Goal: Task Accomplishment & Management: Manage account settings

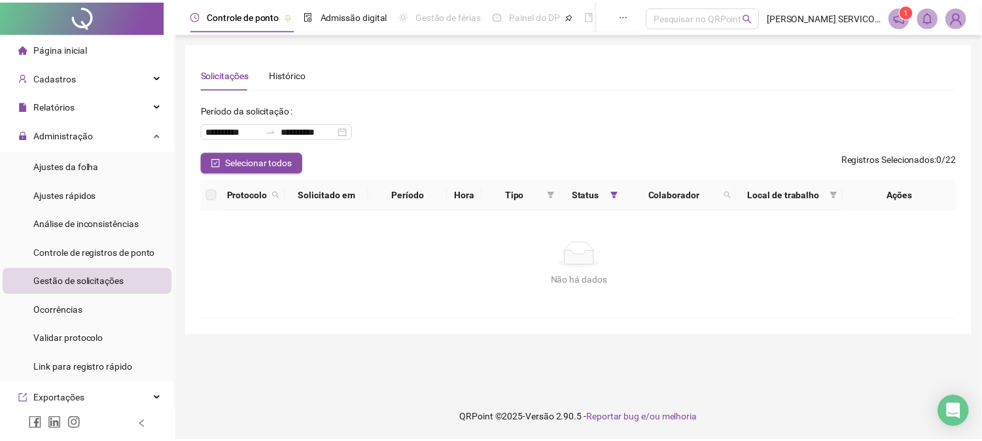
scroll to position [73, 0]
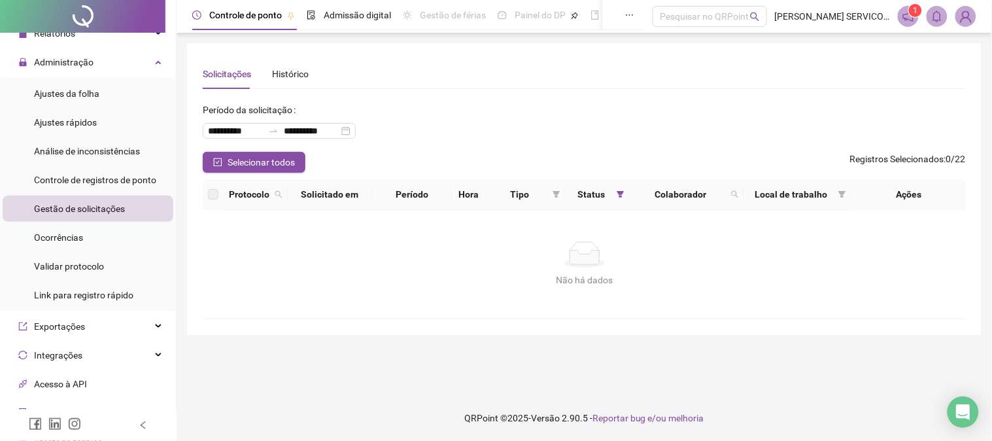
click at [400, 297] on div "Não há dados Não há dados" at bounding box center [585, 264] width 764 height 109
click at [78, 203] on span "Gestão de solicitações" at bounding box center [79, 208] width 91 height 10
click at [283, 158] on span "Selecionar todos" at bounding box center [261, 162] width 67 height 14
click at [86, 209] on span "Gestão de solicitações" at bounding box center [79, 208] width 91 height 10
click at [80, 122] on span "Ajustes rápidos" at bounding box center [65, 122] width 63 height 10
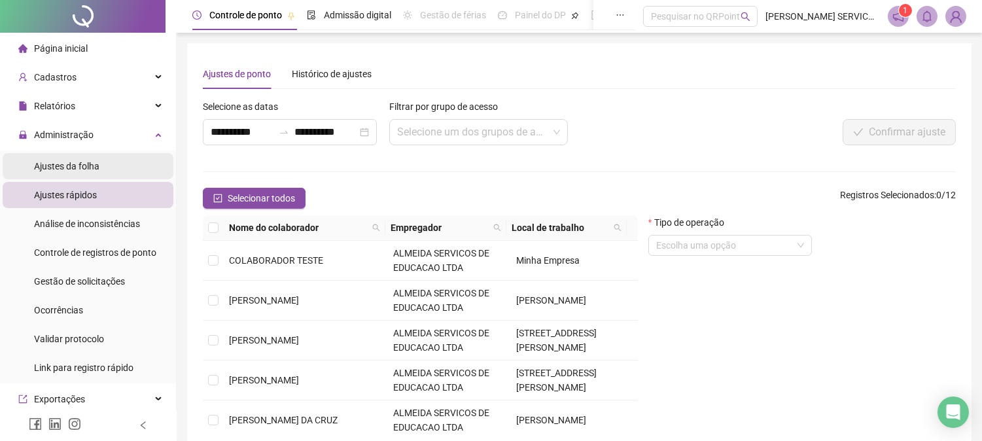
click at [94, 171] on span "Ajustes da folha" at bounding box center [66, 166] width 65 height 10
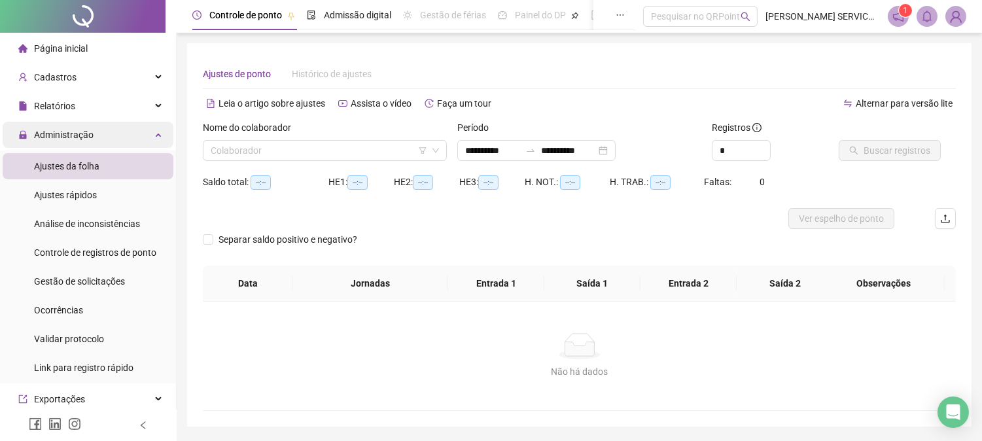
type input "**********"
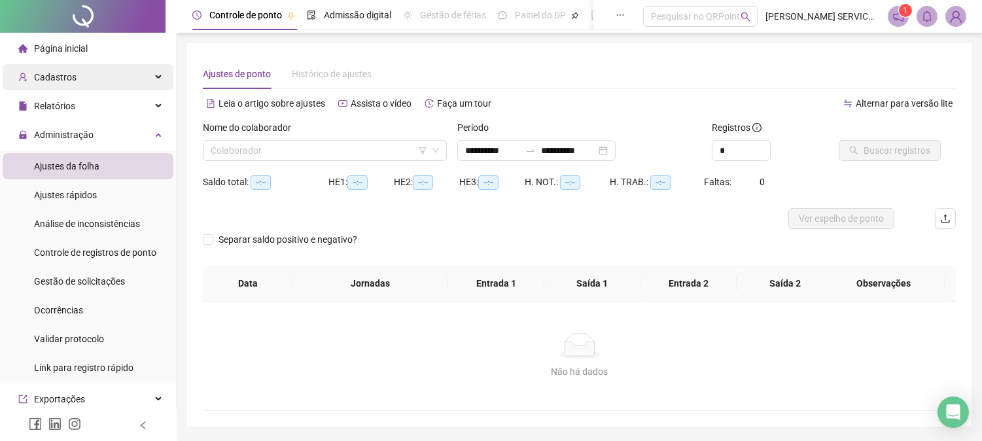
click at [56, 67] on span "Cadastros" at bounding box center [47, 77] width 58 height 26
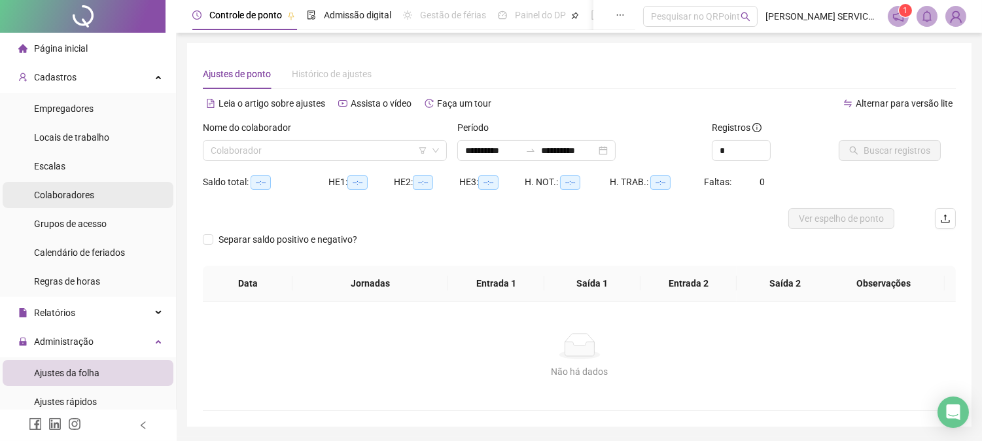
click at [68, 196] on span "Colaboradores" at bounding box center [64, 195] width 60 height 10
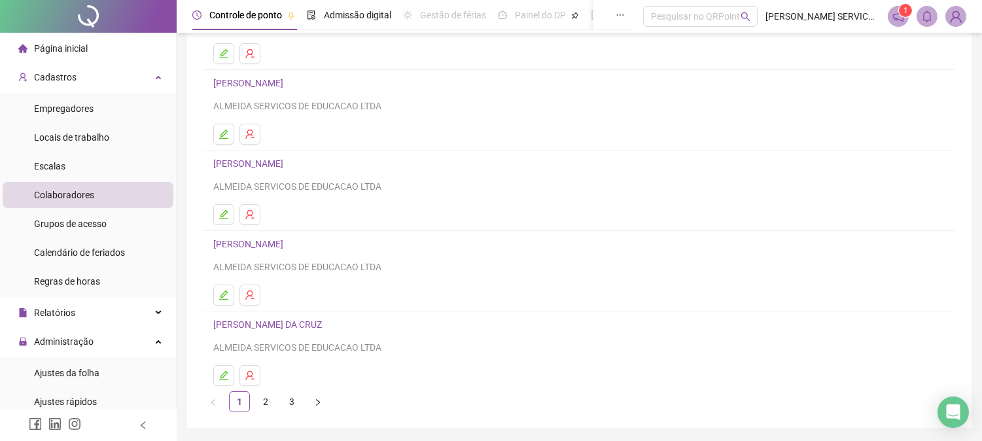
scroll to position [192, 0]
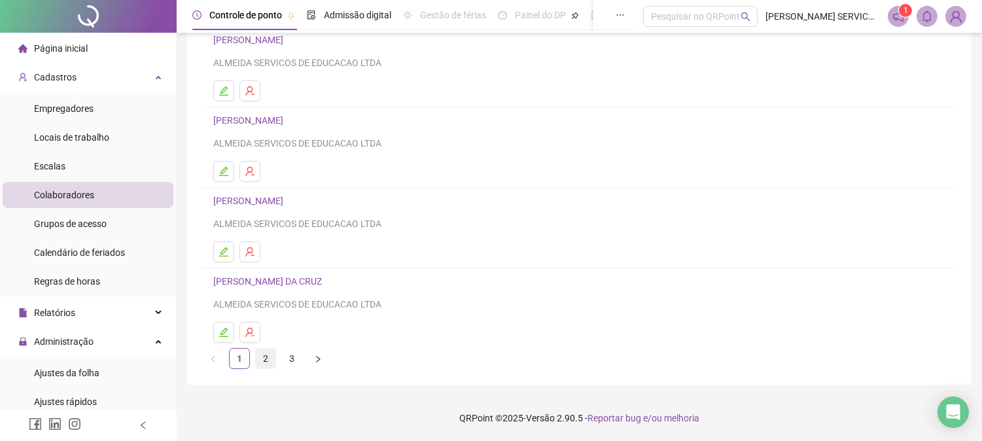
click at [264, 356] on link "2" at bounding box center [266, 359] width 20 height 20
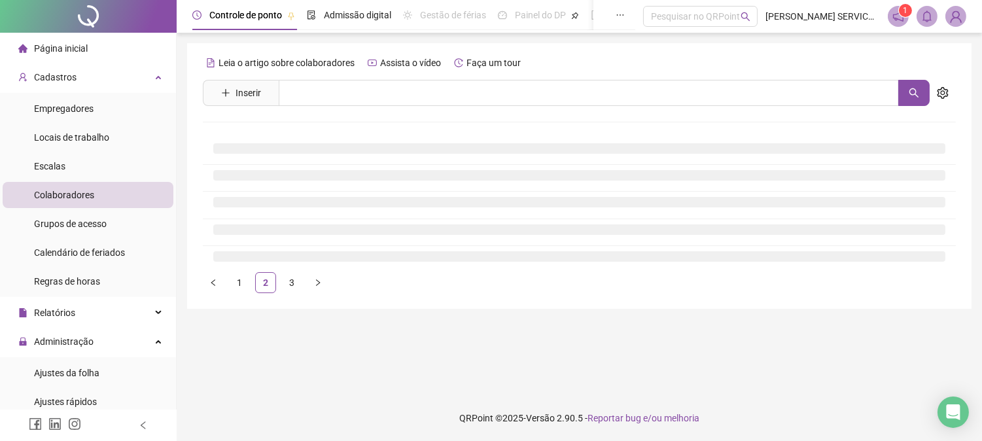
scroll to position [0, 0]
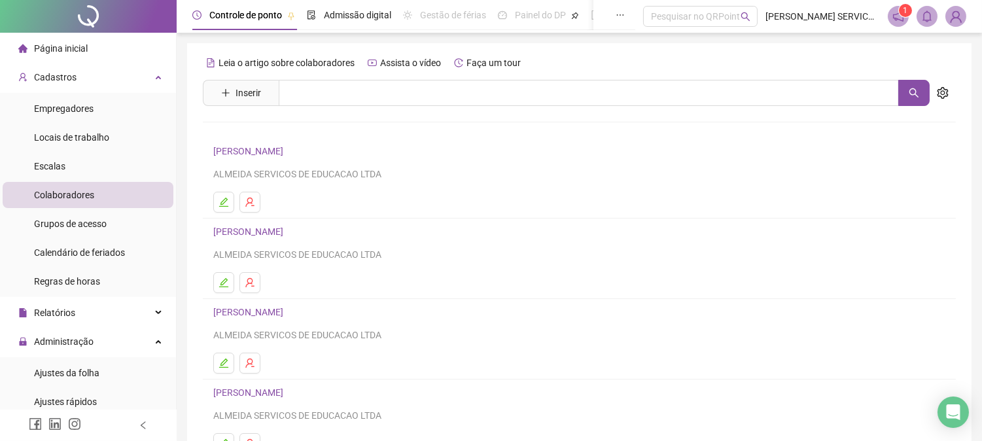
click at [264, 152] on link "LUCAS DA SILVEIRA DOS SANTOS" at bounding box center [250, 151] width 74 height 10
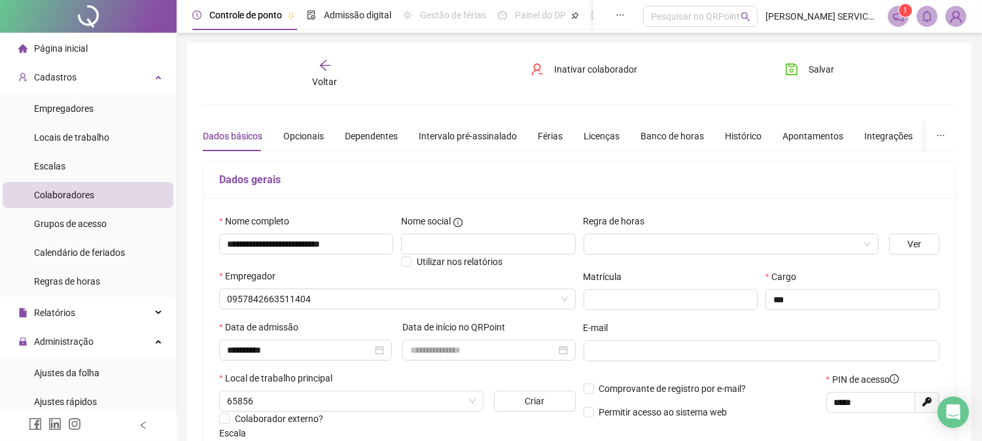
type input "**********"
click at [753, 238] on input "search" at bounding box center [724, 244] width 267 height 20
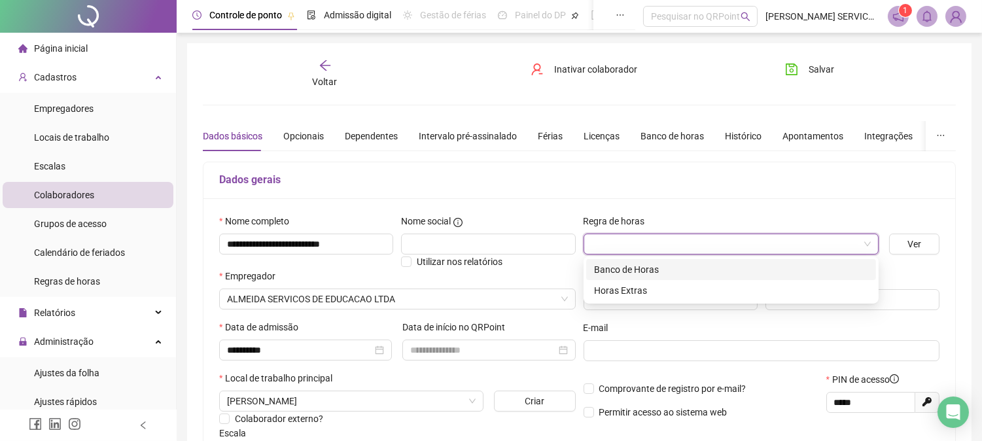
click at [650, 266] on div "Banco de Horas" at bounding box center [731, 269] width 274 height 14
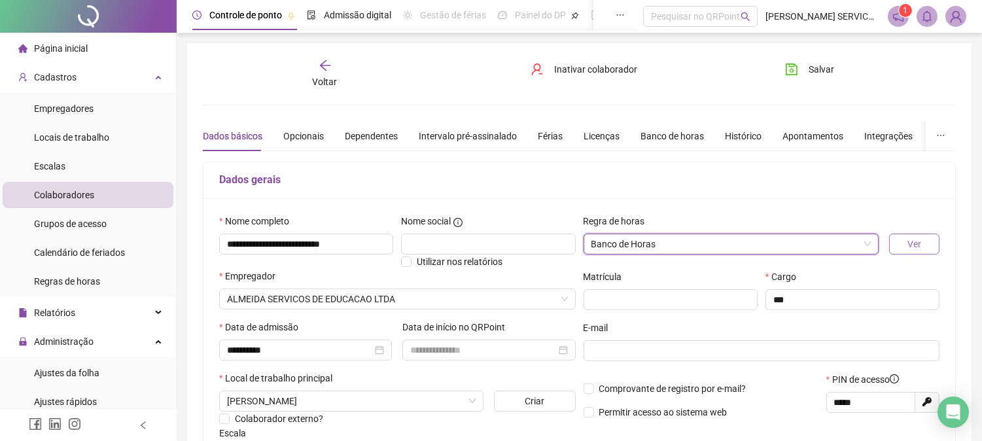
click at [918, 243] on span "Ver" at bounding box center [914, 244] width 14 height 14
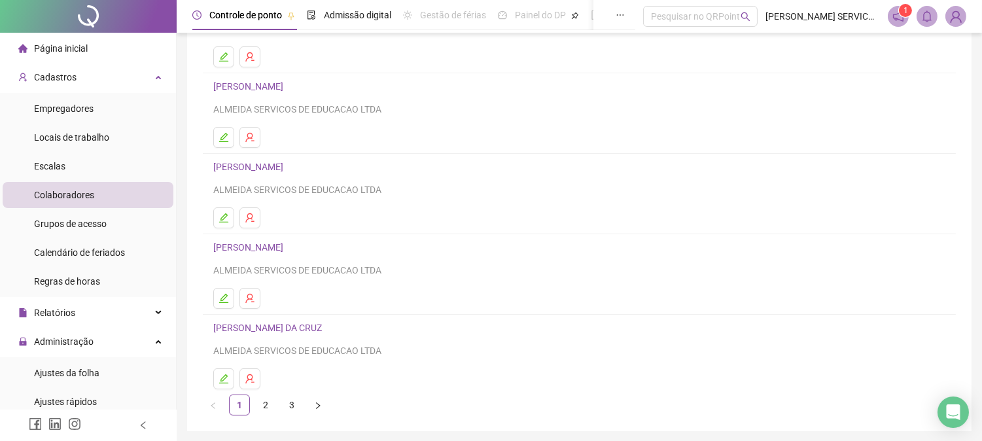
scroll to position [192, 0]
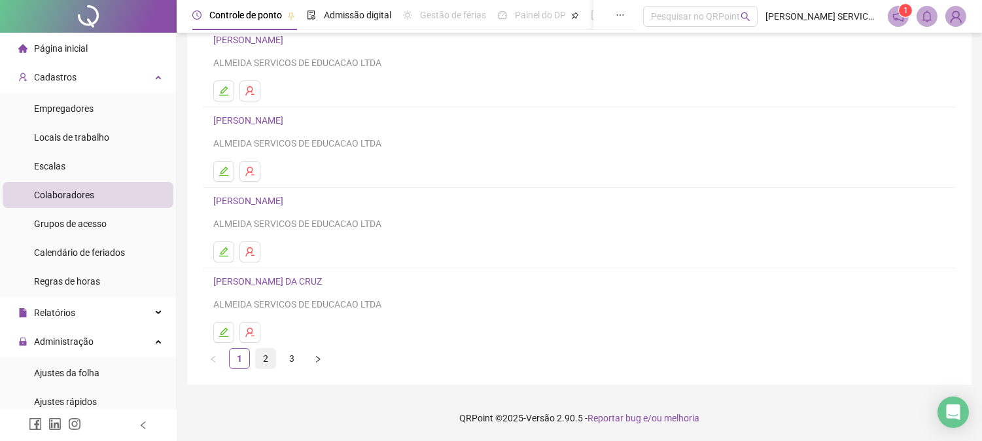
click at [258, 364] on link "2" at bounding box center [266, 359] width 20 height 20
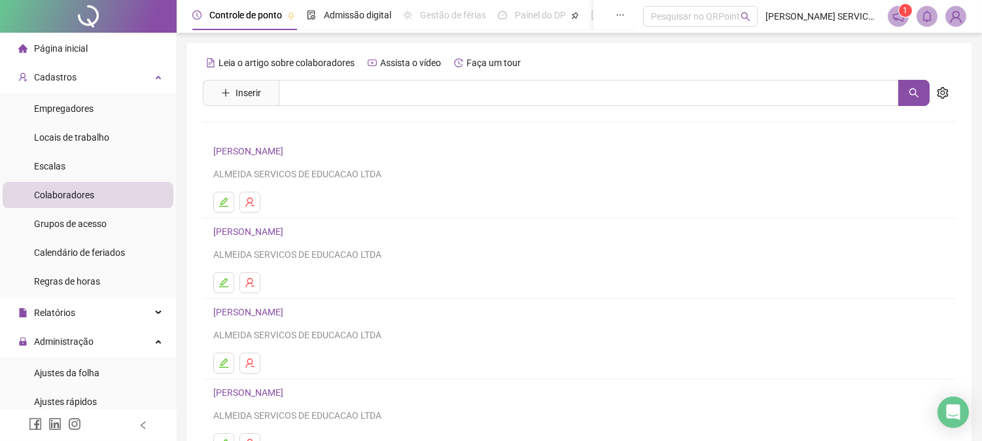
click at [252, 146] on link "LUCAS DA SILVEIRA DOS SANTOS" at bounding box center [250, 151] width 74 height 10
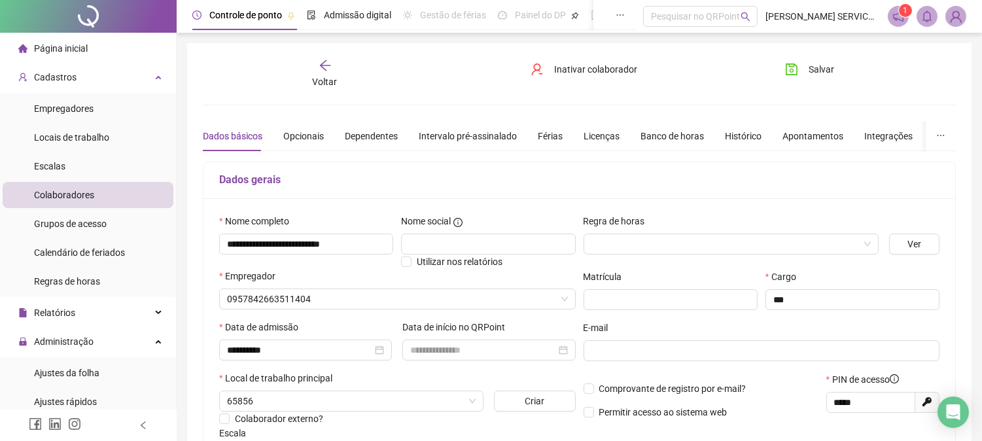
type input "**********"
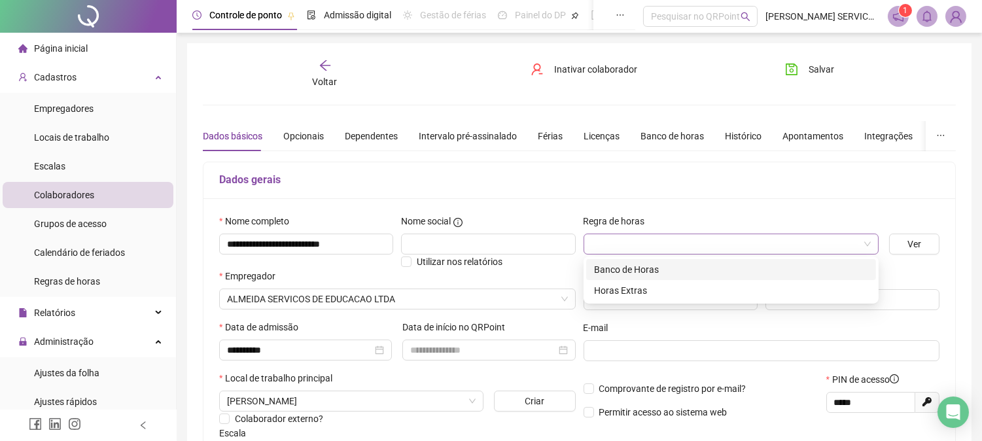
click at [859, 244] on span at bounding box center [730, 244] width 279 height 20
click at [711, 273] on div "Banco de Horas" at bounding box center [731, 269] width 274 height 14
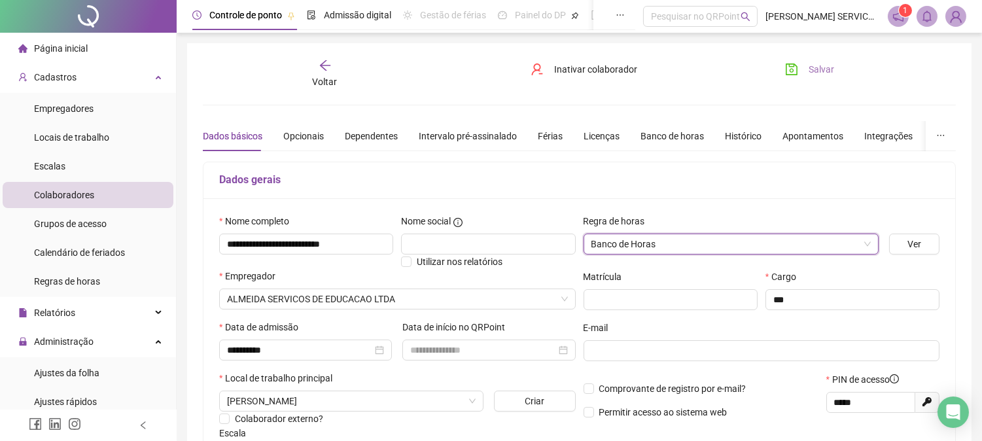
click at [819, 73] on span "Salvar" at bounding box center [821, 69] width 26 height 14
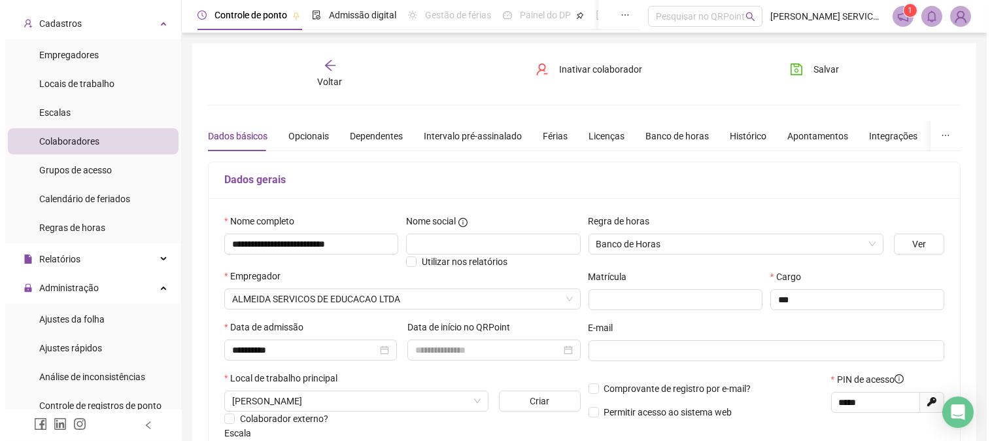
scroll to position [145, 0]
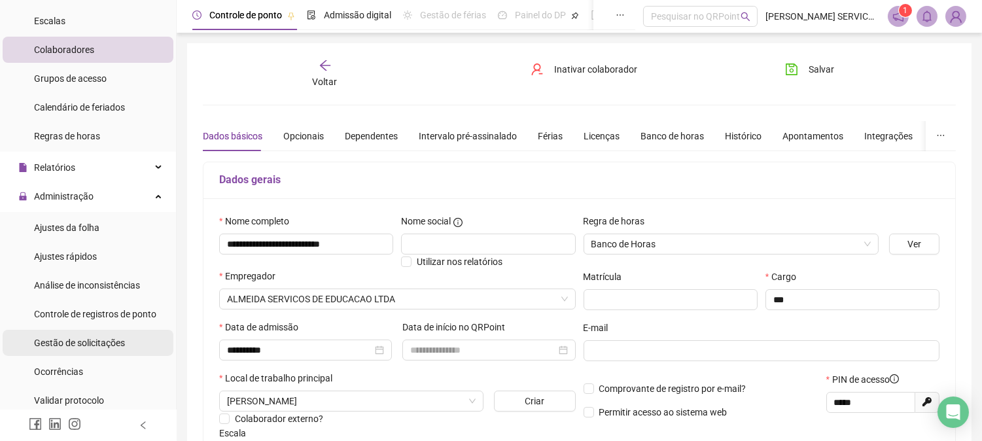
click at [93, 345] on span "Gestão de solicitações" at bounding box center [79, 342] width 91 height 10
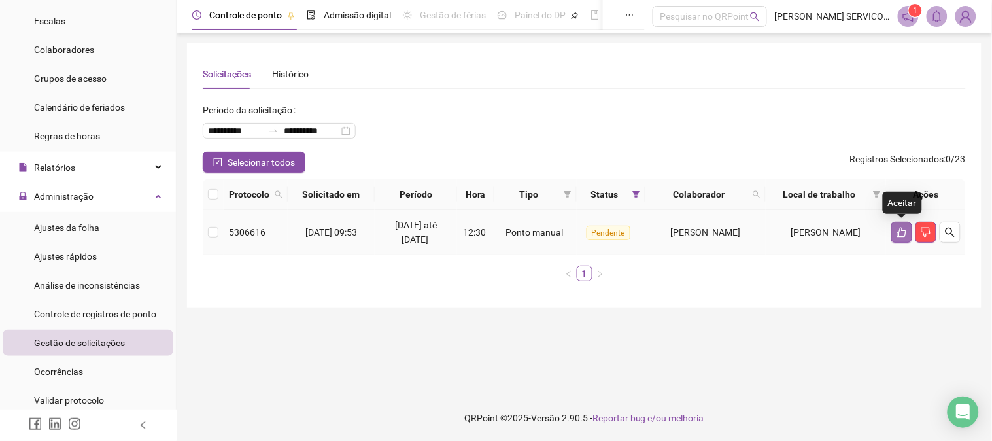
click at [903, 239] on button "button" at bounding box center [901, 232] width 21 height 21
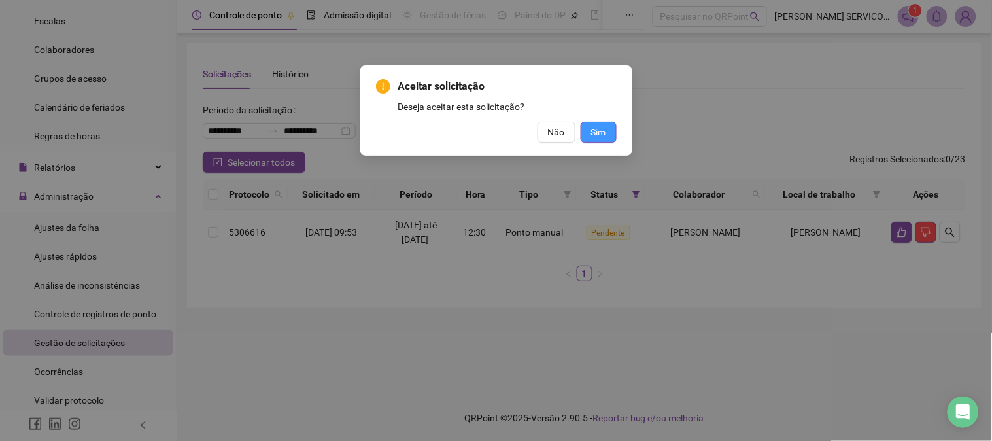
click at [604, 137] on span "Sim" at bounding box center [598, 132] width 15 height 14
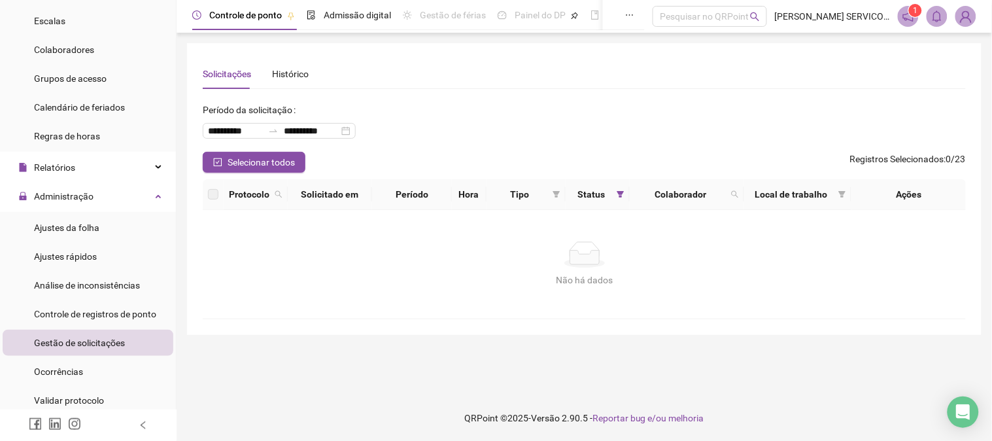
click at [323, 286] on div "Não há dados" at bounding box center [584, 280] width 732 height 14
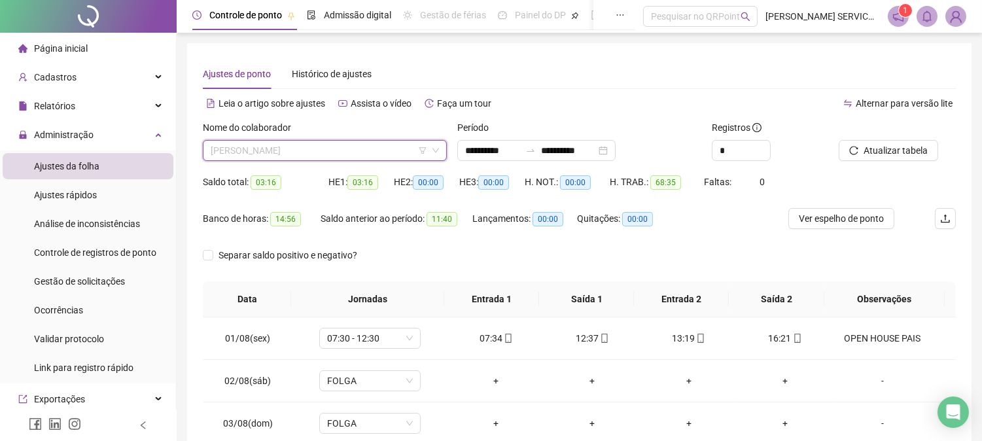
click at [316, 147] on span "[PERSON_NAME]" at bounding box center [325, 151] width 228 height 20
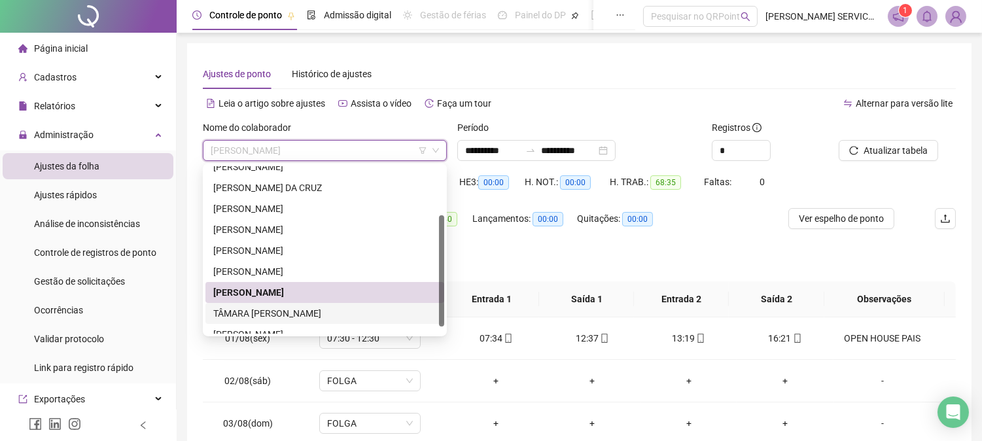
click at [281, 315] on div "TÂMARA [PERSON_NAME]" at bounding box center [324, 313] width 223 height 14
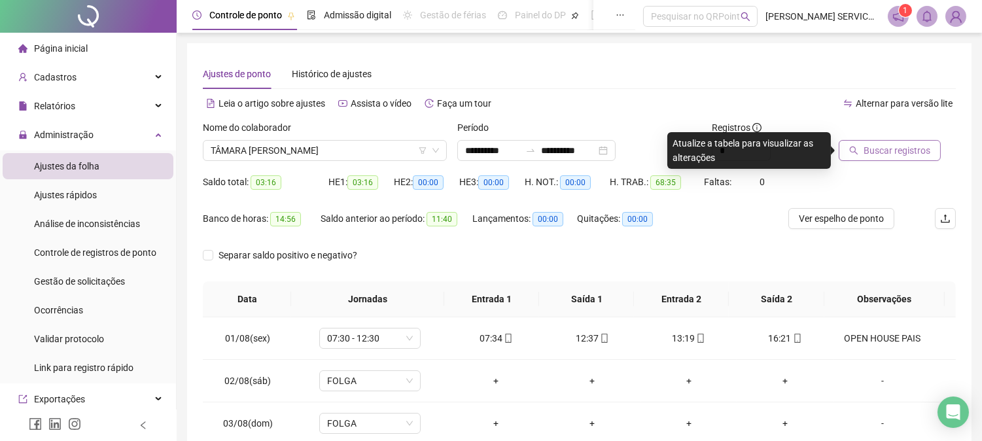
click at [916, 145] on span "Buscar registros" at bounding box center [896, 150] width 67 height 14
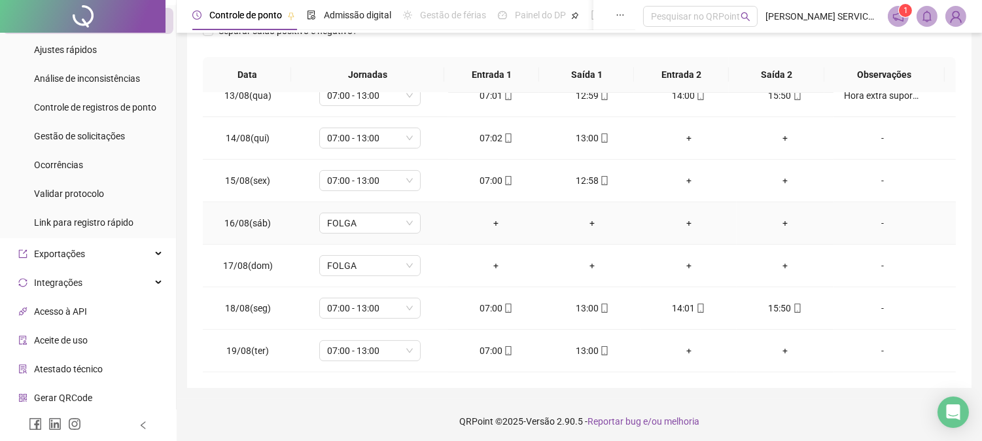
scroll to position [227, 0]
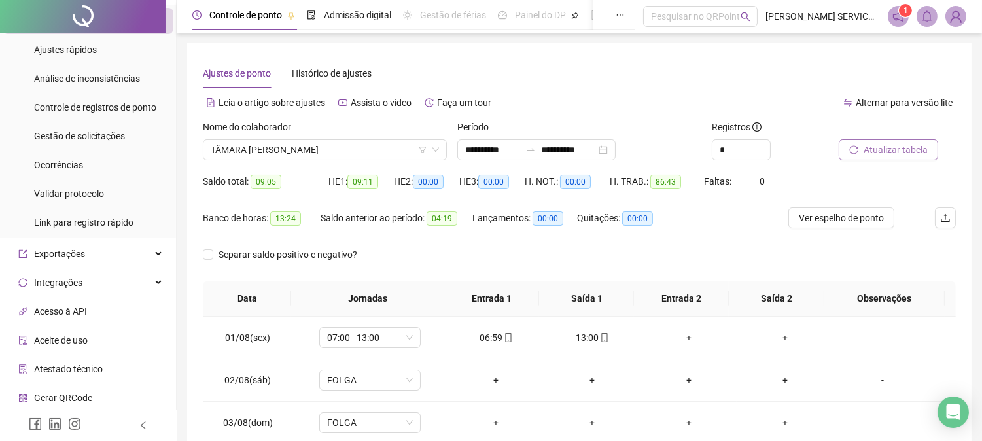
scroll to position [0, 0]
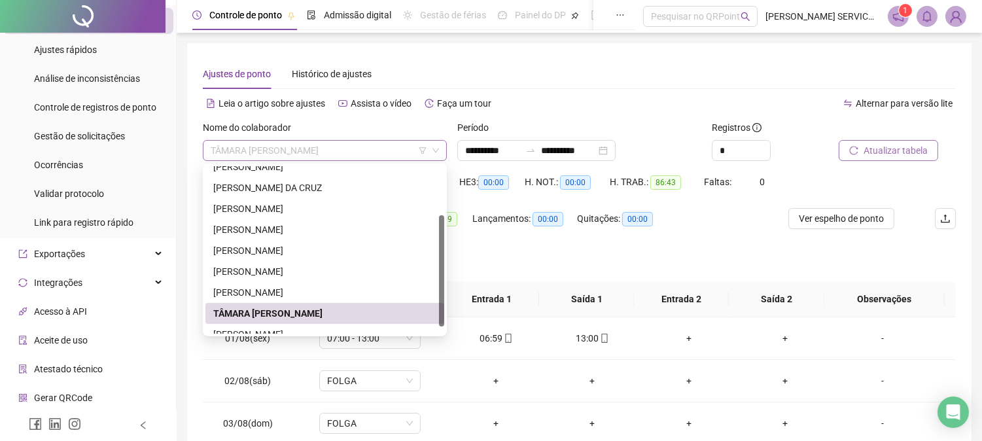
click at [271, 153] on span "TÂMARA FLORÊNCIA BARBOSA COSTA" at bounding box center [325, 151] width 228 height 20
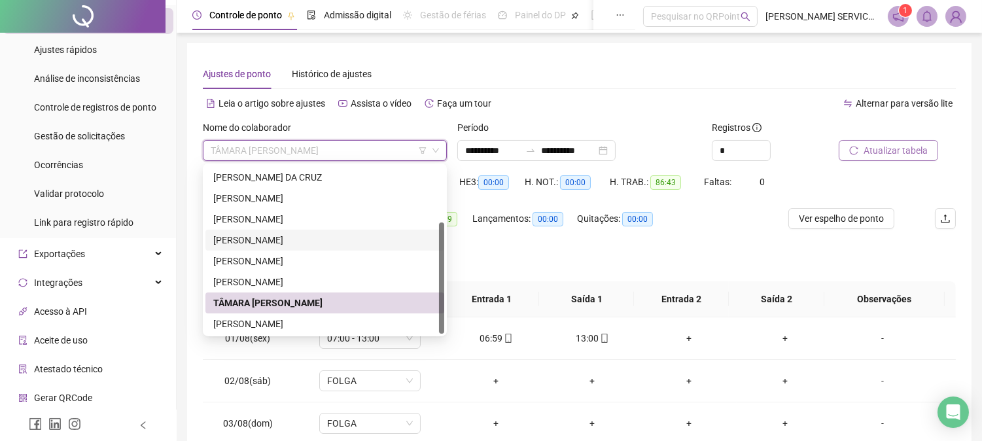
drag, startPoint x: 443, startPoint y: 237, endPoint x: 438, endPoint y: 312, distance: 74.7
click at [439, 312] on div at bounding box center [441, 277] width 5 height 111
click at [259, 320] on div "TATIANA REIS BARRETO" at bounding box center [324, 324] width 223 height 14
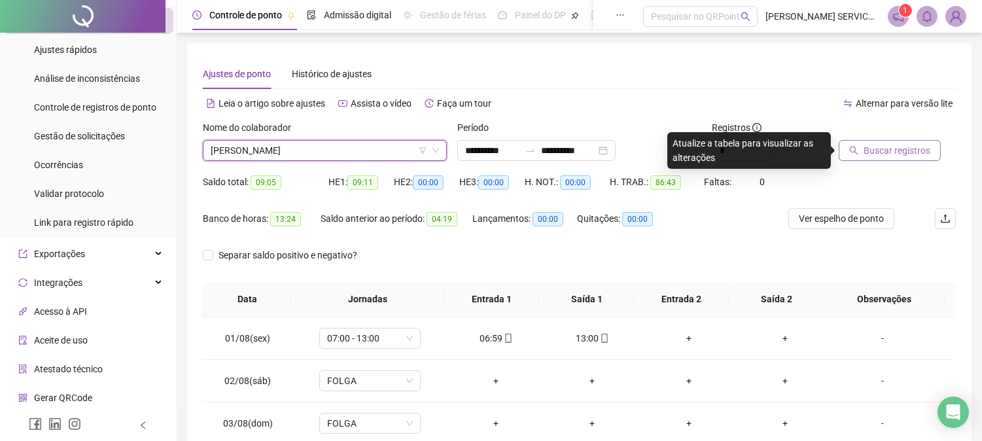
click at [917, 137] on div at bounding box center [880, 130] width 84 height 20
click at [912, 154] on span "Buscar registros" at bounding box center [896, 150] width 67 height 14
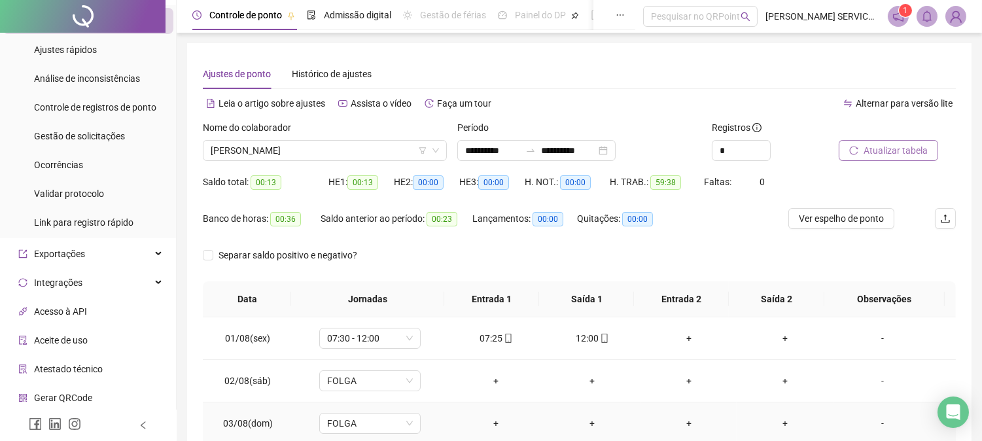
scroll to position [145, 0]
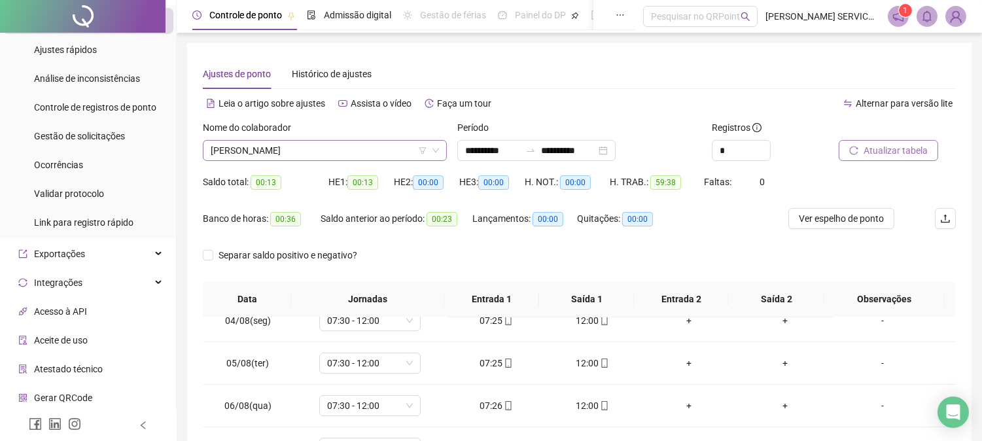
click at [306, 156] on span "TATIANA REIS BARRETO" at bounding box center [325, 151] width 228 height 20
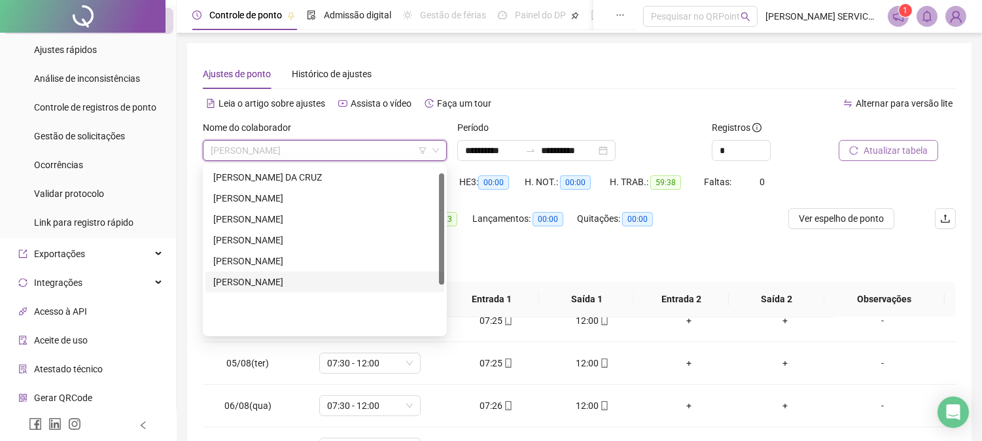
scroll to position [0, 0]
click at [297, 272] on div "LUCAS DA SILVEIRA DOS SANTOS" at bounding box center [324, 281] width 239 height 21
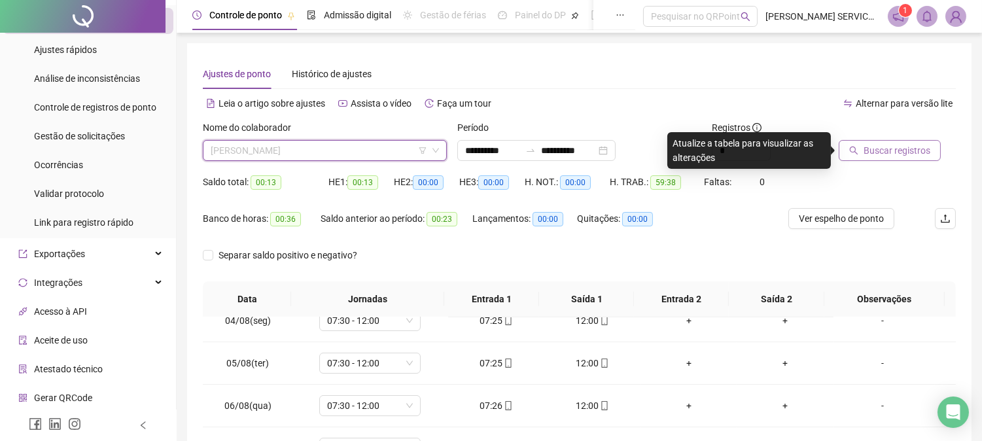
click at [330, 153] on span "LUCAS DA SILVEIRA DOS SANTOS" at bounding box center [325, 151] width 228 height 20
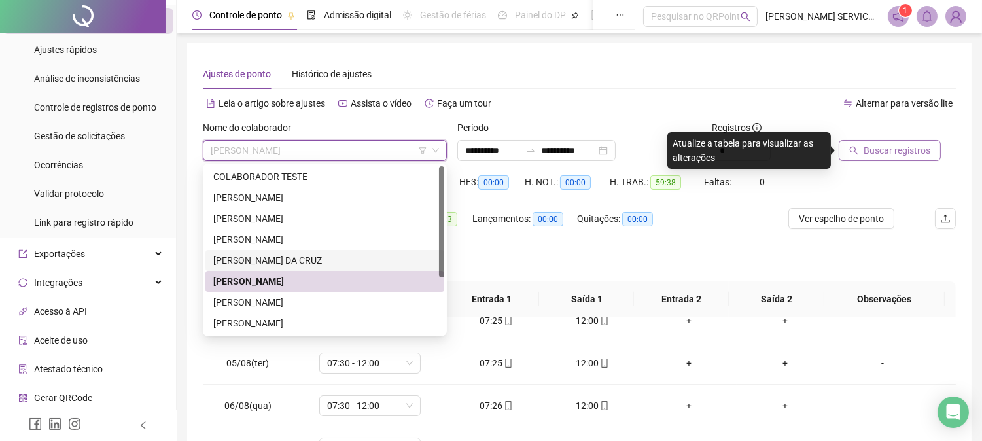
click at [293, 256] on div "LILIA BISPO DA CRUZ" at bounding box center [324, 260] width 223 height 14
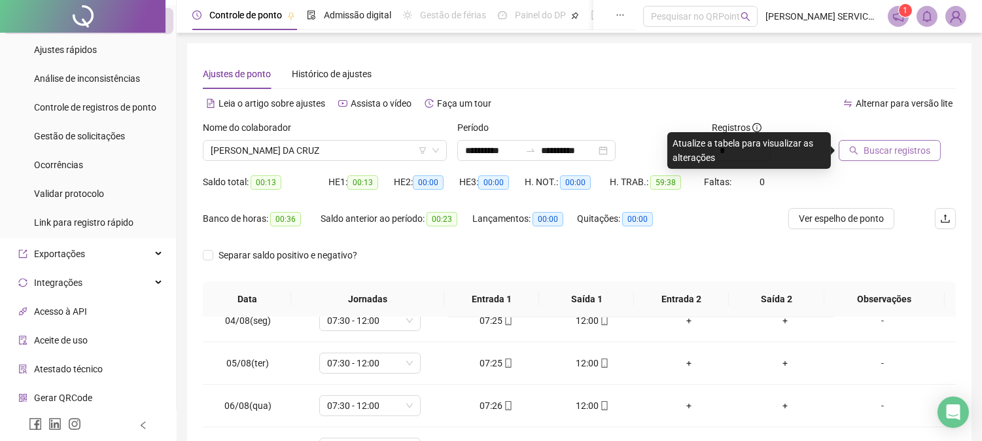
click at [898, 151] on span "Buscar registros" at bounding box center [896, 150] width 67 height 14
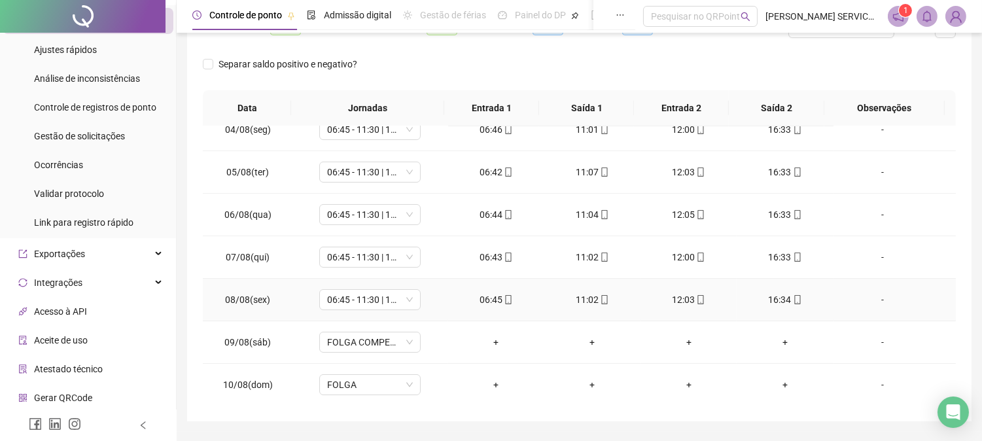
scroll to position [227, 0]
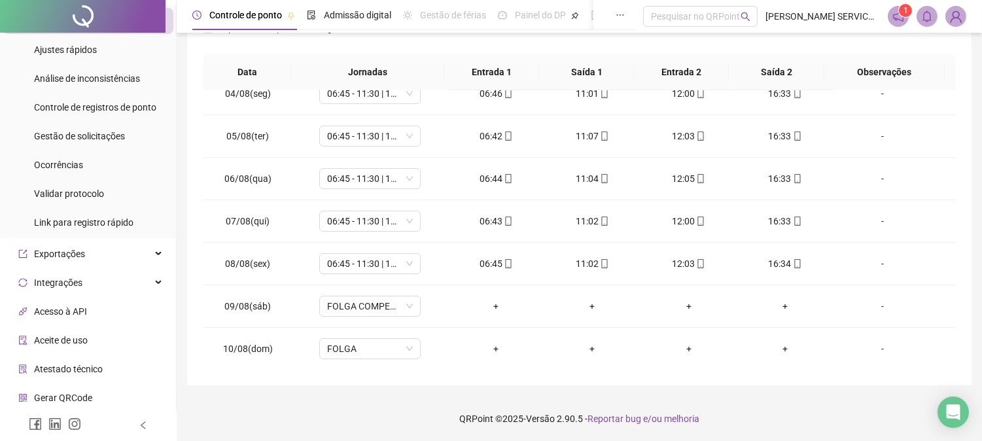
drag, startPoint x: 955, startPoint y: 188, endPoint x: 981, endPoint y: 292, distance: 107.7
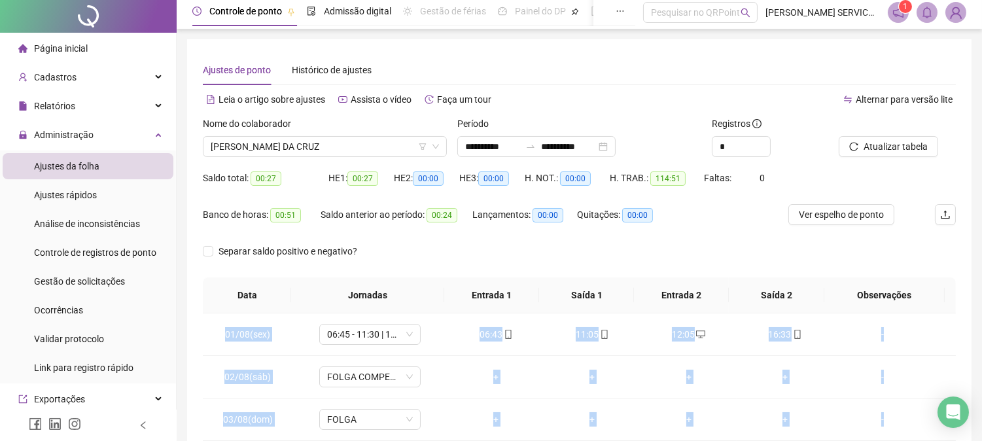
scroll to position [0, 0]
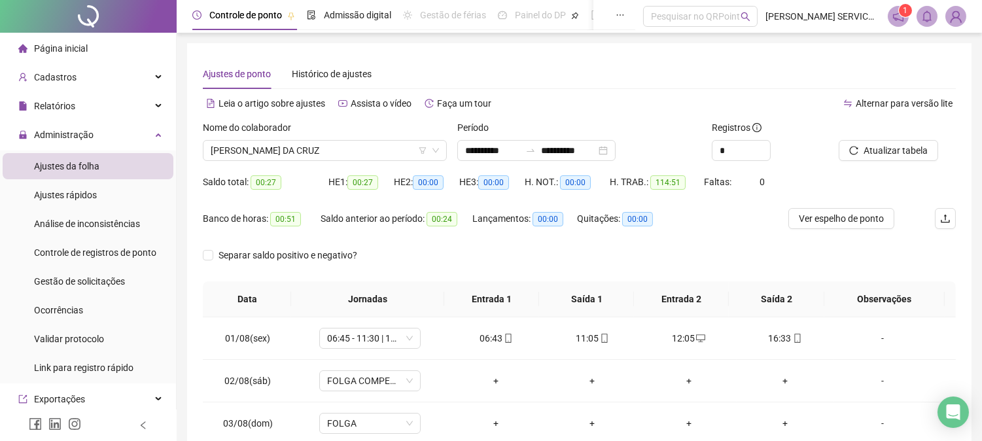
click at [95, 170] on span "Ajustes da folha" at bounding box center [66, 166] width 65 height 10
click at [301, 154] on span "LILIA BISPO DA CRUZ" at bounding box center [325, 151] width 228 height 20
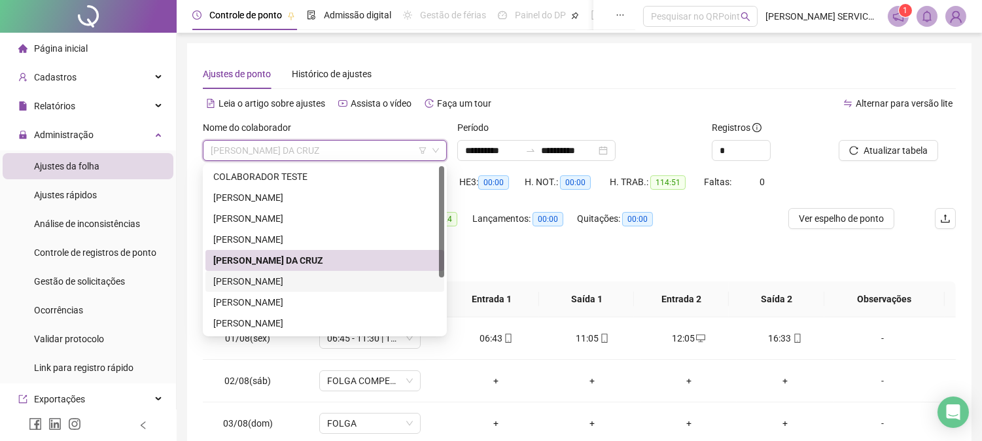
drag, startPoint x: 245, startPoint y: 282, endPoint x: 430, endPoint y: 250, distance: 187.2
click at [245, 282] on div "LUCAS DA SILVEIRA DOS SANTOS" at bounding box center [324, 281] width 223 height 14
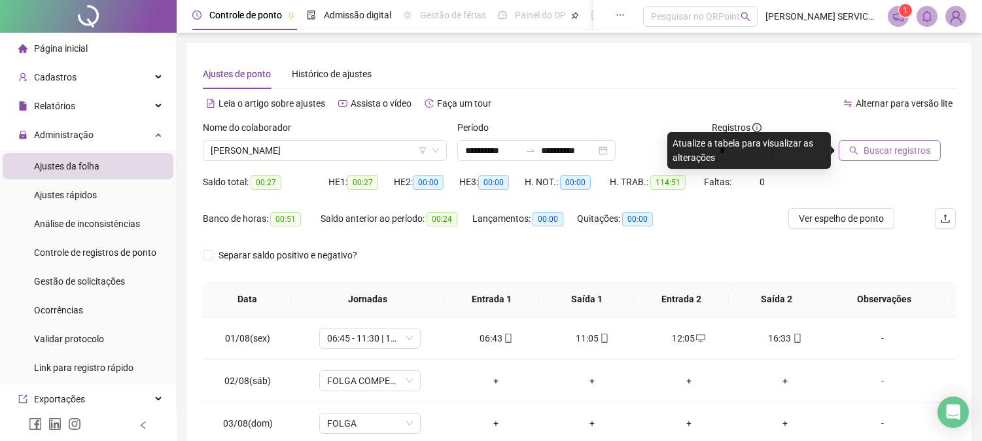
click at [912, 159] on button "Buscar registros" at bounding box center [889, 150] width 102 height 21
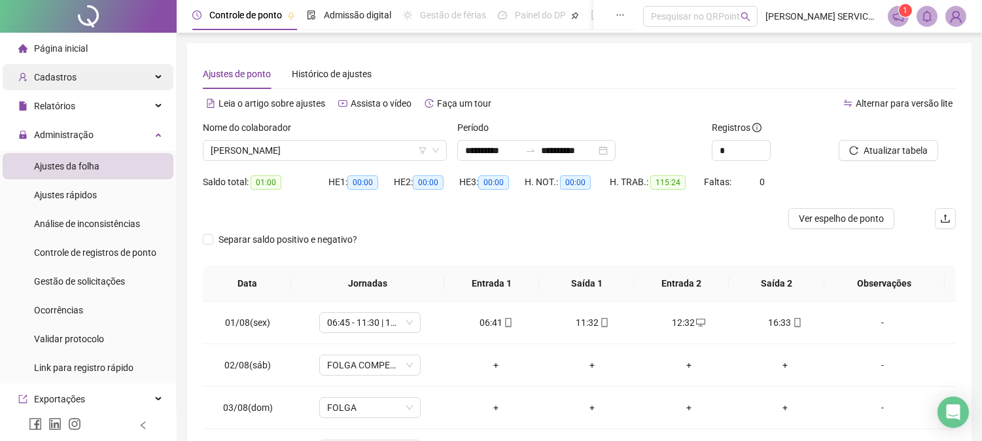
click at [46, 76] on span "Cadastros" at bounding box center [55, 77] width 43 height 10
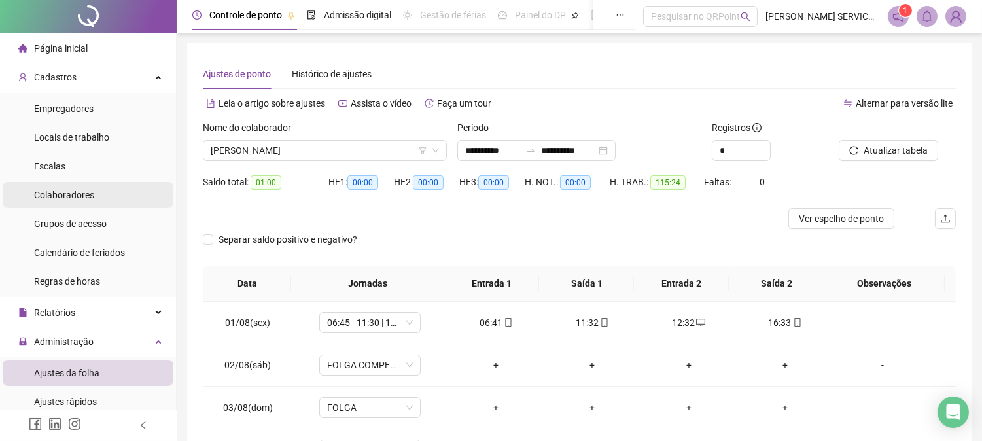
click at [66, 199] on span "Colaboradores" at bounding box center [64, 195] width 60 height 10
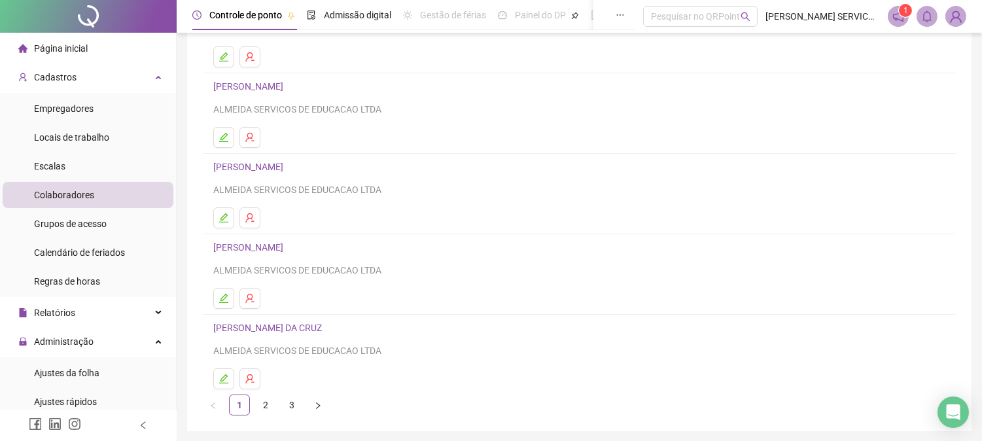
scroll to position [192, 0]
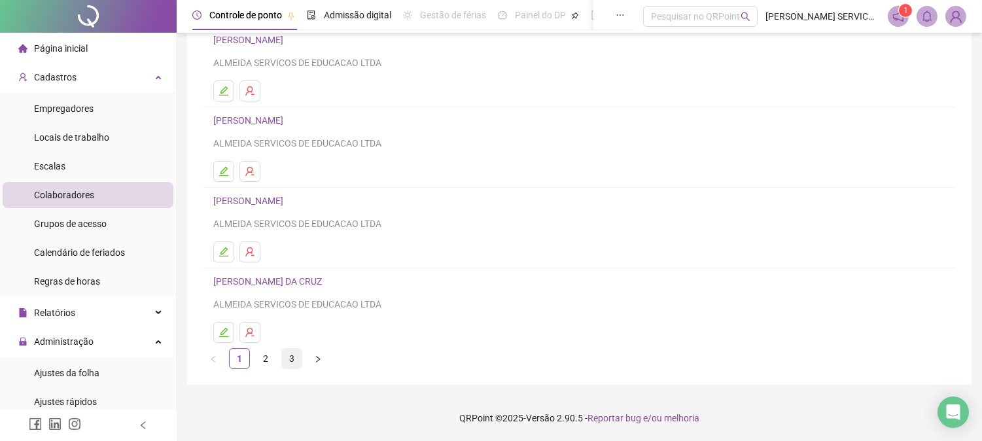
click at [298, 354] on link "3" at bounding box center [292, 359] width 20 height 20
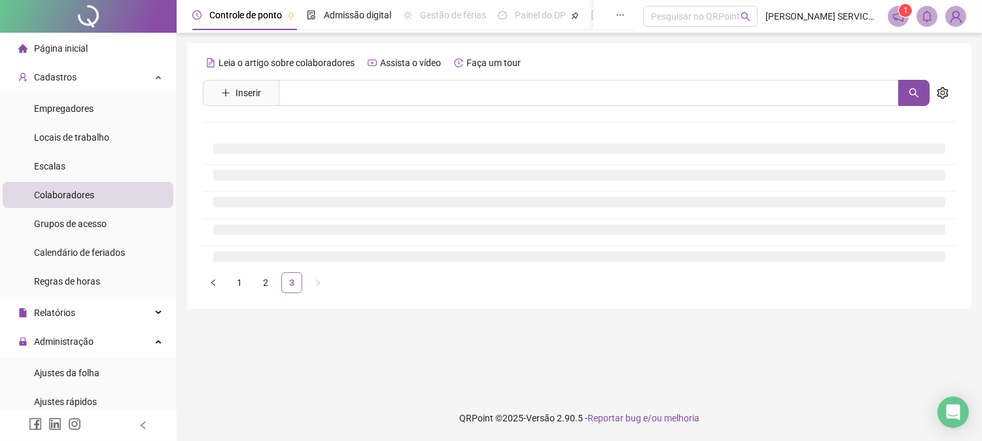
scroll to position [0, 0]
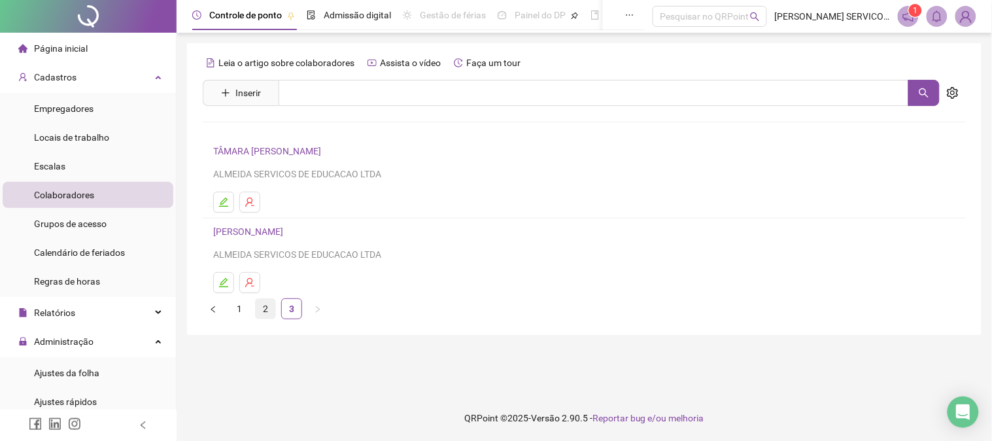
click at [262, 315] on link "2" at bounding box center [266, 309] width 20 height 20
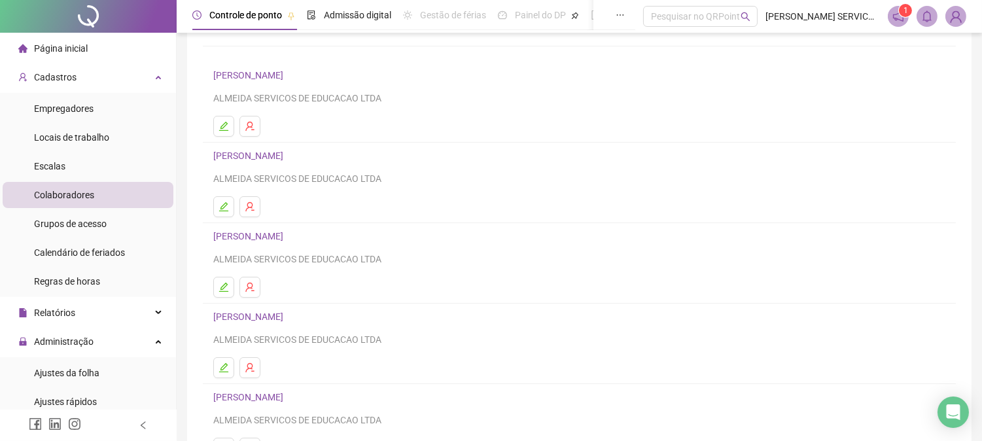
scroll to position [46, 0]
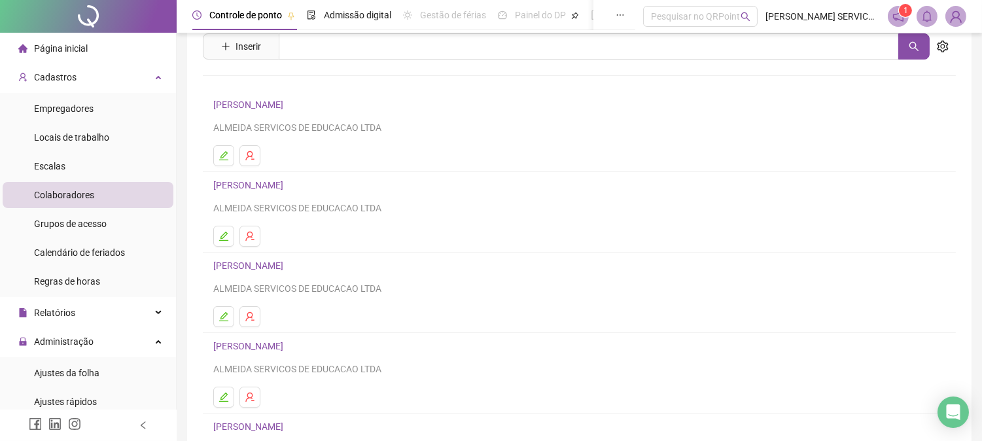
click at [287, 106] on link "LUCAS DA SILVEIRA DOS SANTOS" at bounding box center [250, 104] width 74 height 10
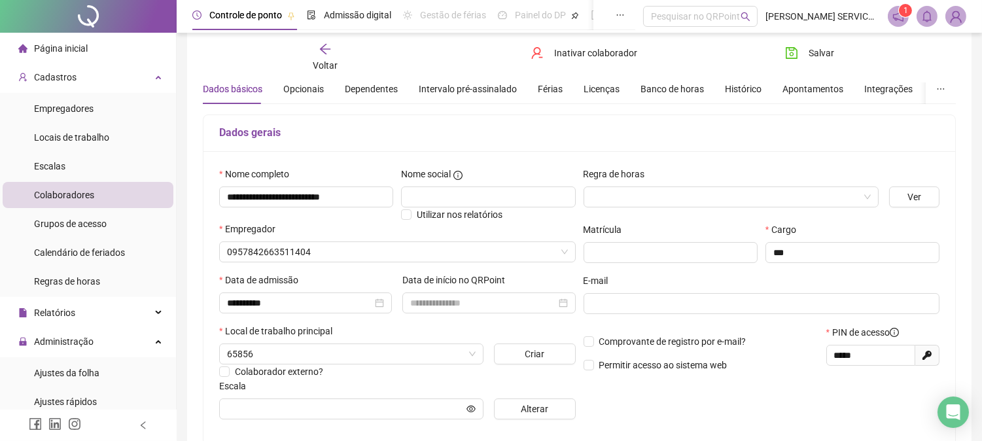
scroll to position [53, 0]
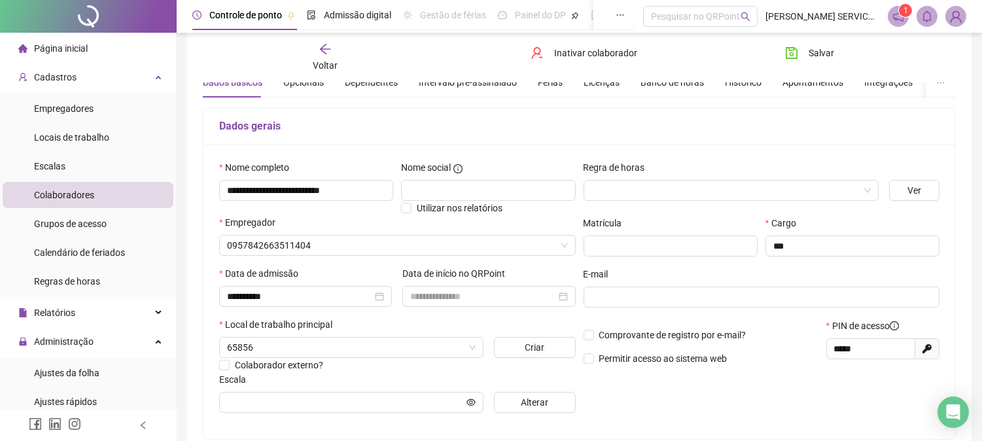
type input "**********"
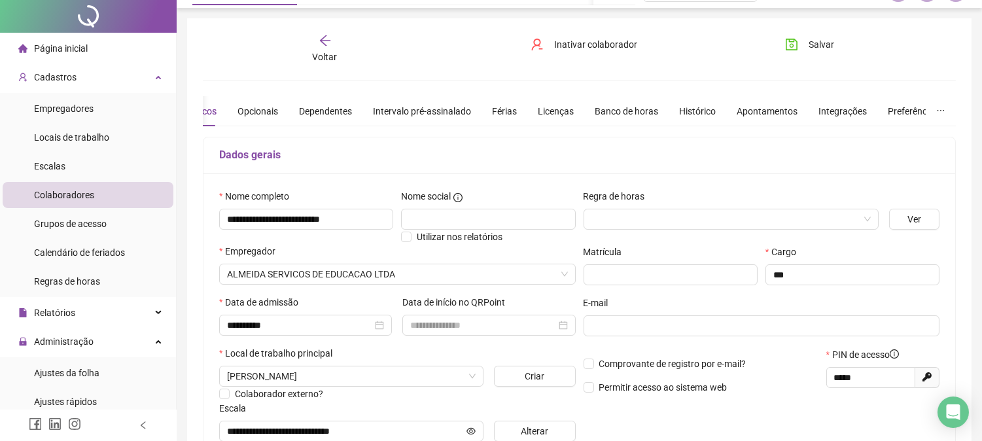
scroll to position [0, 0]
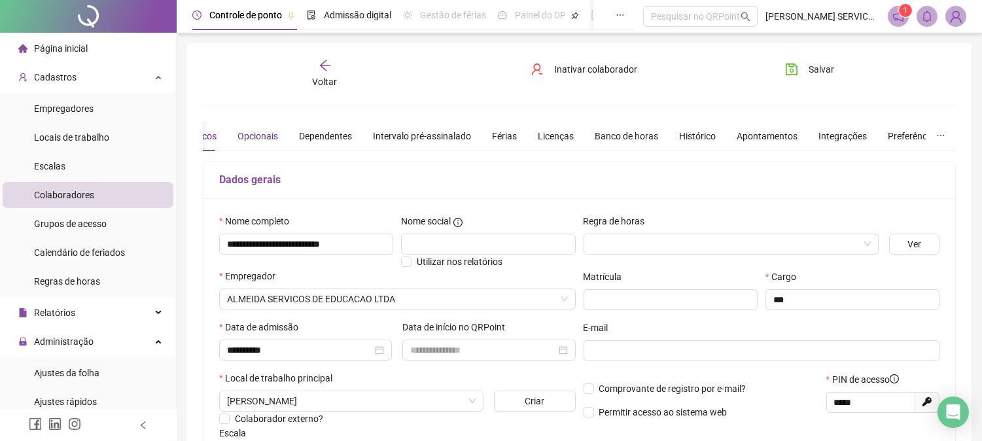
click at [240, 135] on div "Opcionais" at bounding box center [257, 136] width 41 height 14
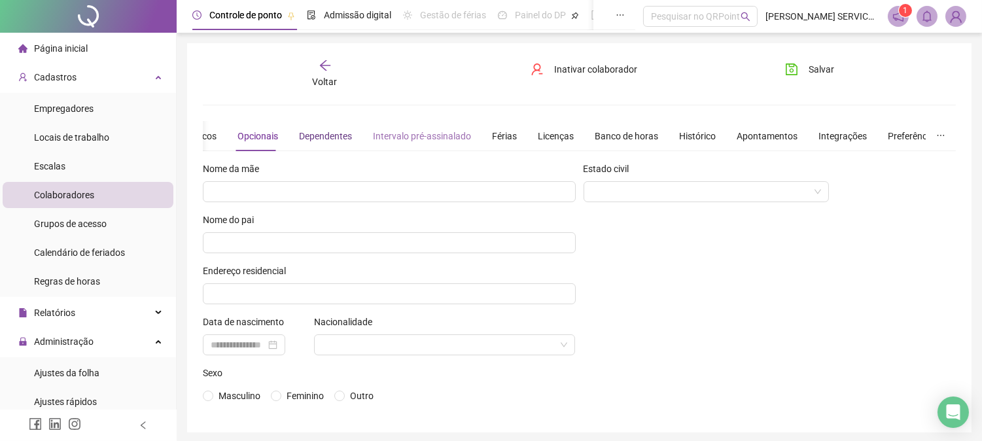
drag, startPoint x: 338, startPoint y: 132, endPoint x: 375, endPoint y: 133, distance: 37.3
click at [338, 131] on div "Dependentes" at bounding box center [325, 136] width 53 height 14
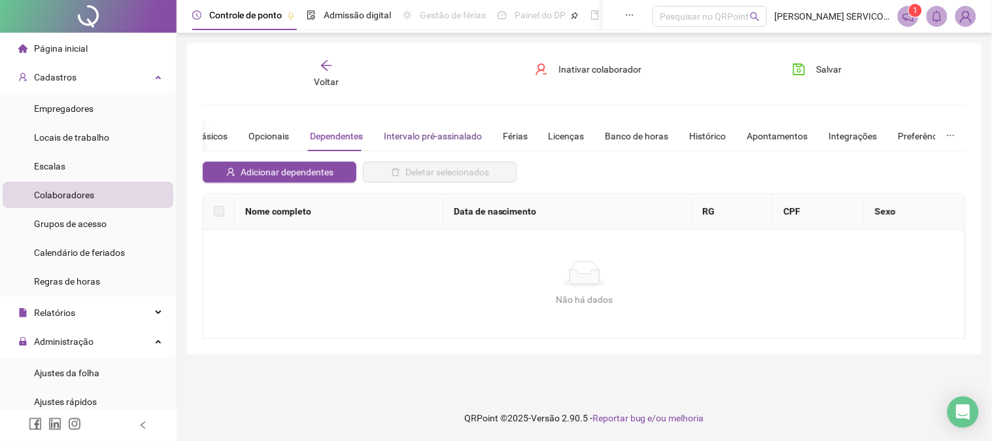
click at [423, 129] on div "Intervalo pré-assinalado" at bounding box center [433, 136] width 98 height 14
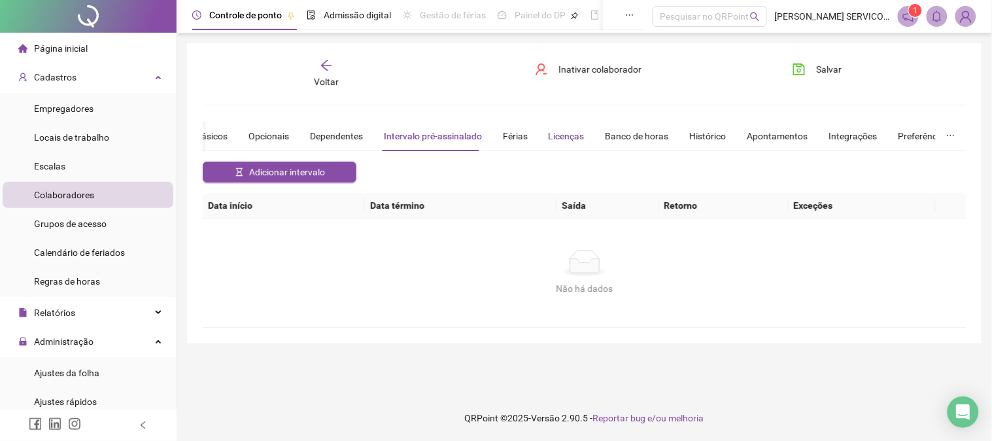
click at [561, 134] on div "Licenças" at bounding box center [567, 136] width 36 height 14
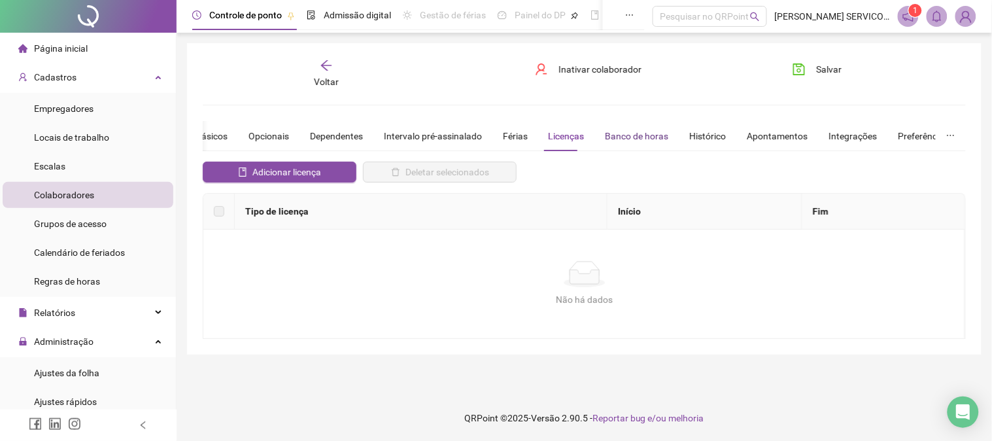
click at [642, 138] on div "Banco de horas" at bounding box center [637, 136] width 63 height 14
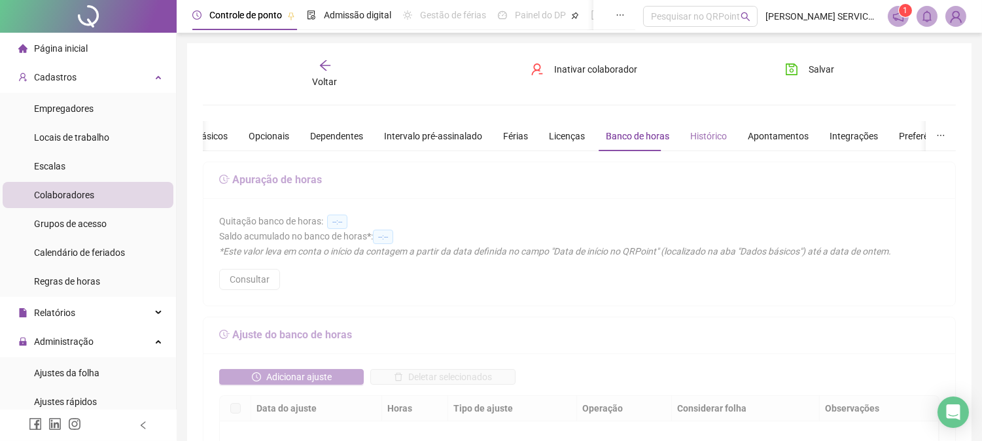
click at [701, 126] on div "Histórico" at bounding box center [708, 136] width 37 height 30
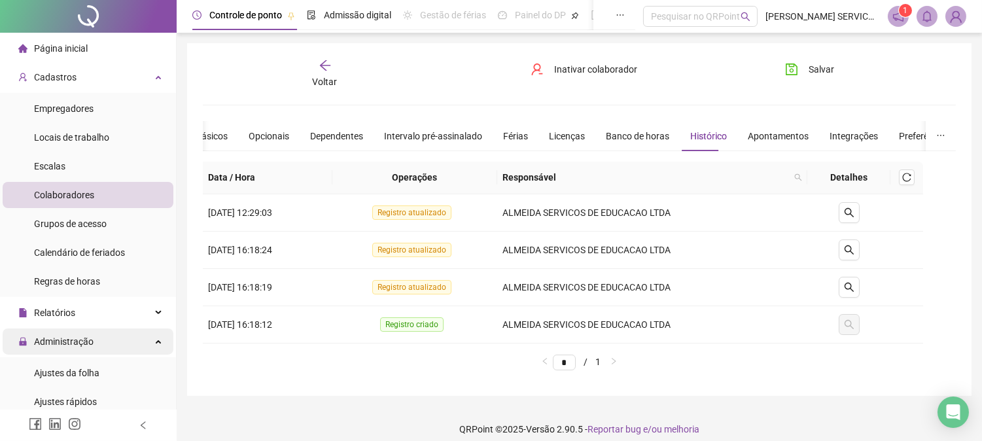
click at [74, 351] on span "Administração" at bounding box center [55, 341] width 75 height 26
click at [80, 343] on span "Administração" at bounding box center [64, 341] width 60 height 10
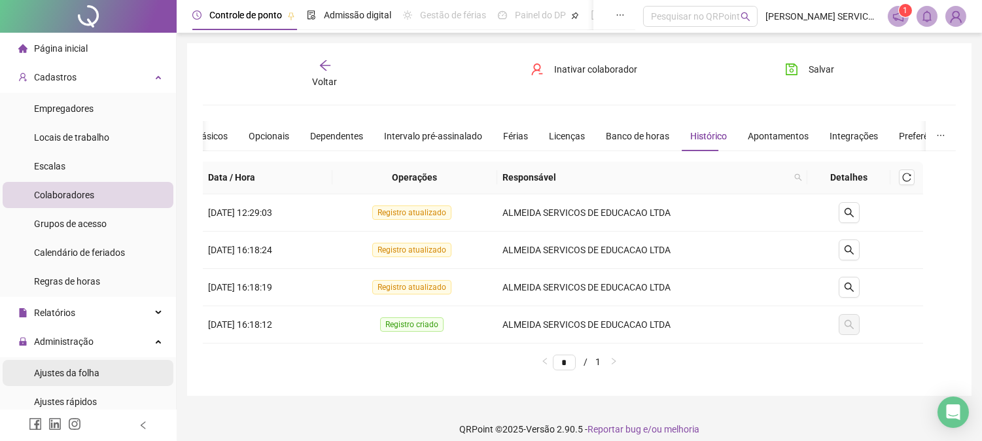
click at [83, 376] on span "Ajustes da folha" at bounding box center [66, 373] width 65 height 10
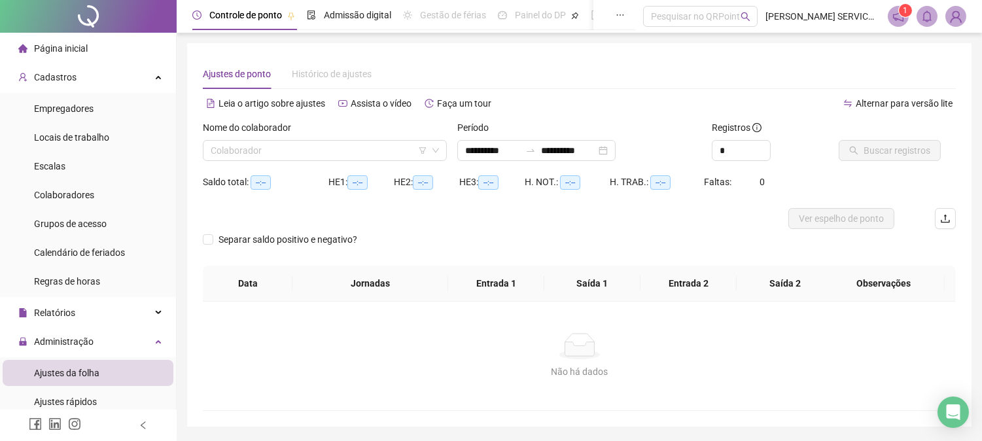
type input "**********"
click at [60, 344] on span "Administração" at bounding box center [64, 341] width 60 height 10
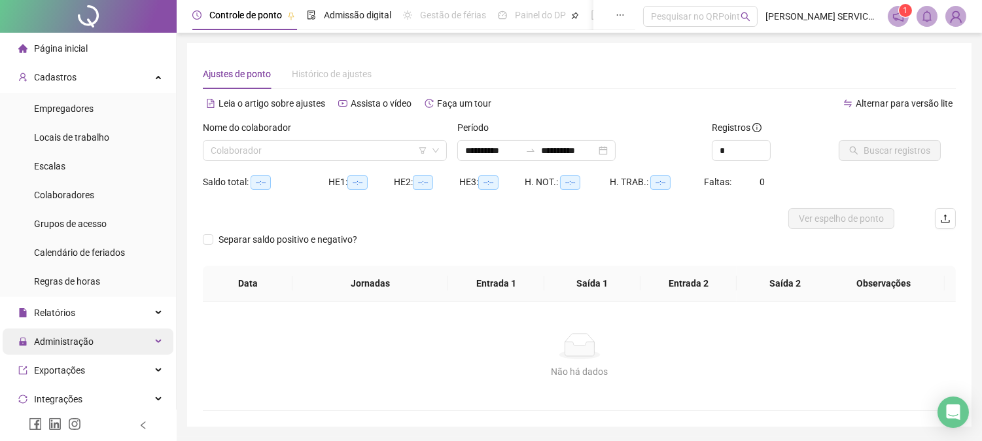
click at [60, 344] on span "Administração" at bounding box center [64, 341] width 60 height 10
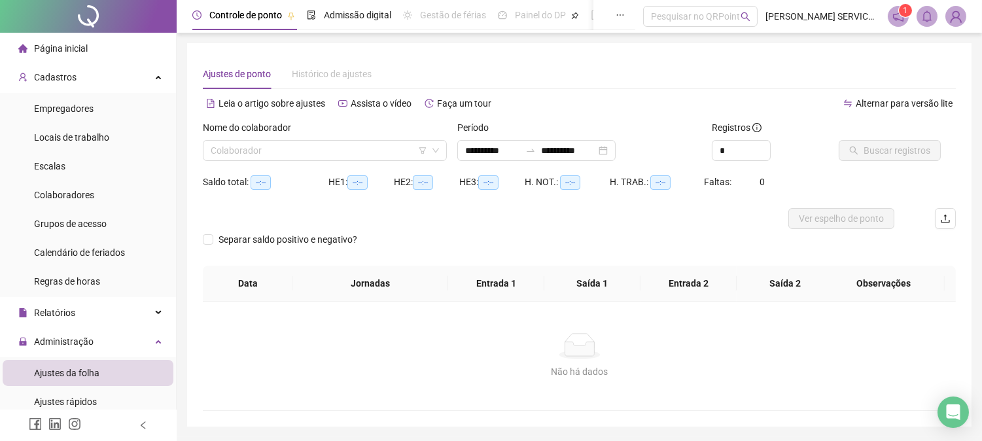
click at [81, 373] on span "Ajustes da folha" at bounding box center [66, 373] width 65 height 10
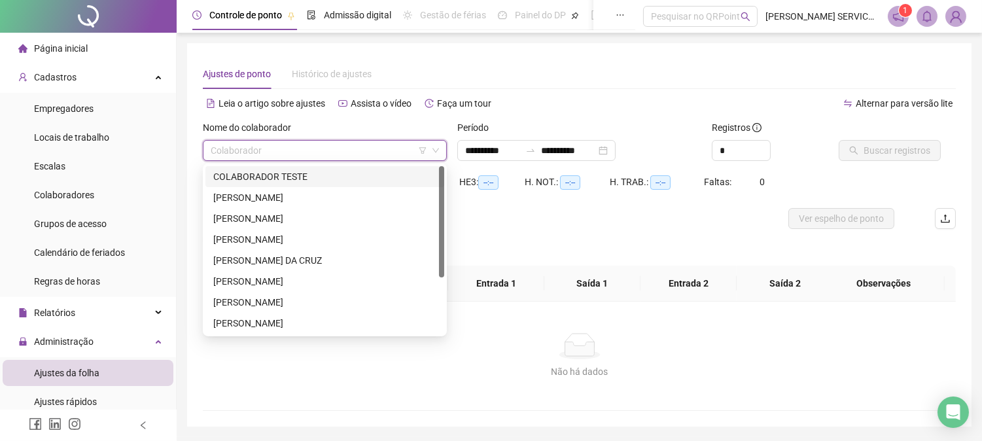
click at [381, 145] on input "search" at bounding box center [319, 151] width 216 height 20
click at [240, 284] on div "LUCAS DA SILVEIRA DOS SANTOS" at bounding box center [324, 281] width 223 height 14
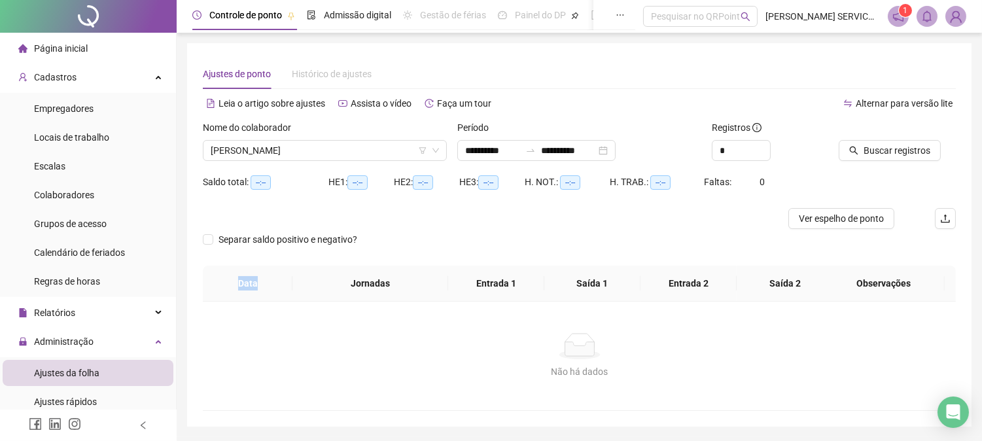
click at [240, 284] on th "Data" at bounding box center [248, 284] width 90 height 36
click at [907, 157] on button "Buscar registros" at bounding box center [889, 150] width 102 height 21
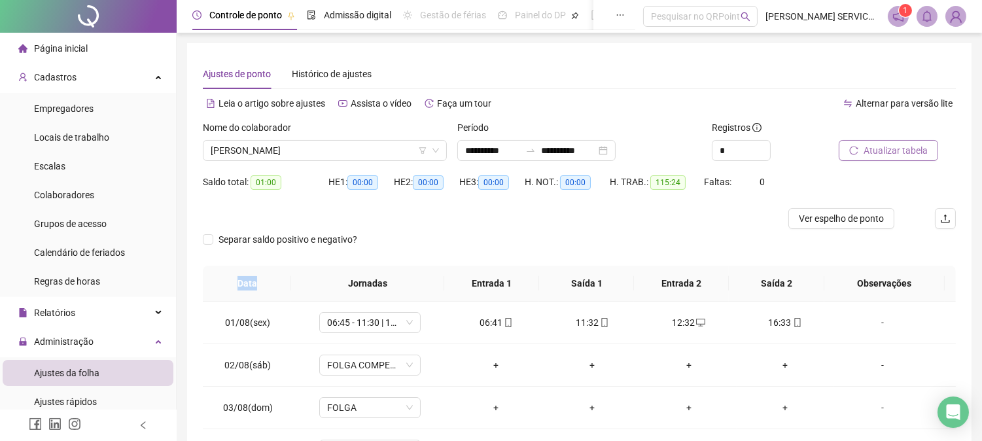
click at [878, 142] on button "Atualizar tabela" at bounding box center [887, 150] width 99 height 21
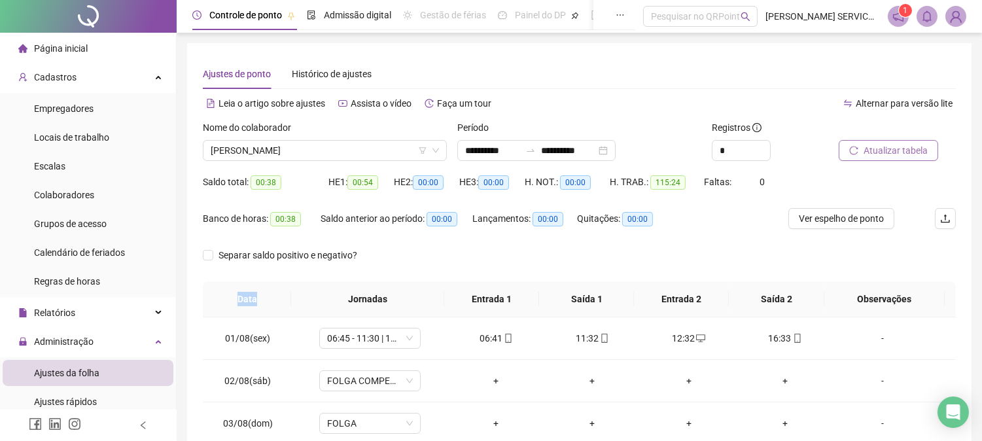
click at [910, 140] on button "Atualizar tabela" at bounding box center [887, 150] width 99 height 21
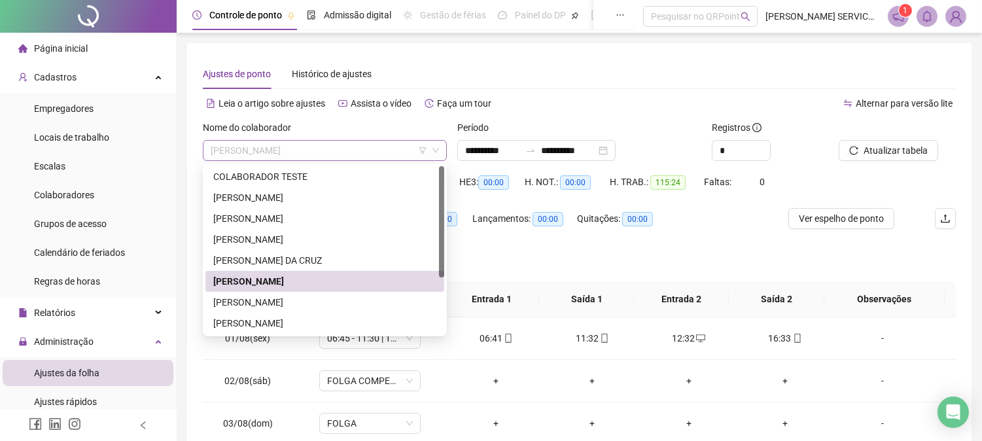
click at [312, 148] on span "LUCAS DA SILVEIRA DOS SANTOS" at bounding box center [325, 151] width 228 height 20
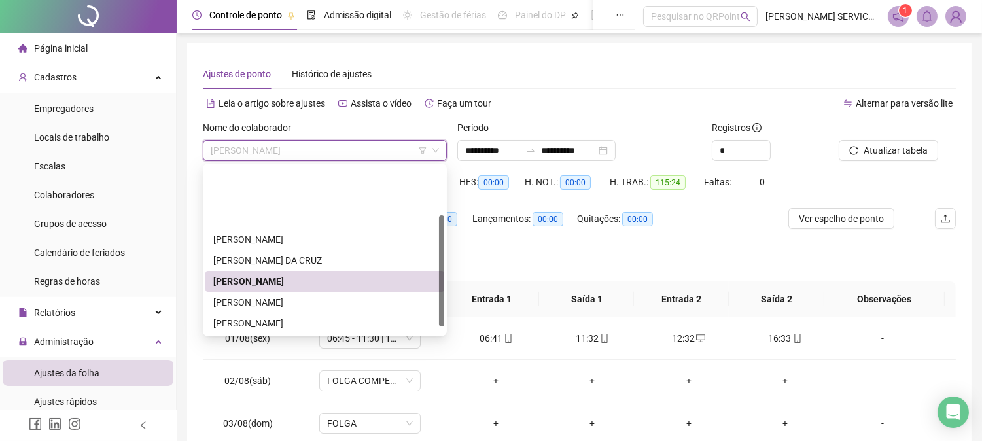
scroll to position [83, 0]
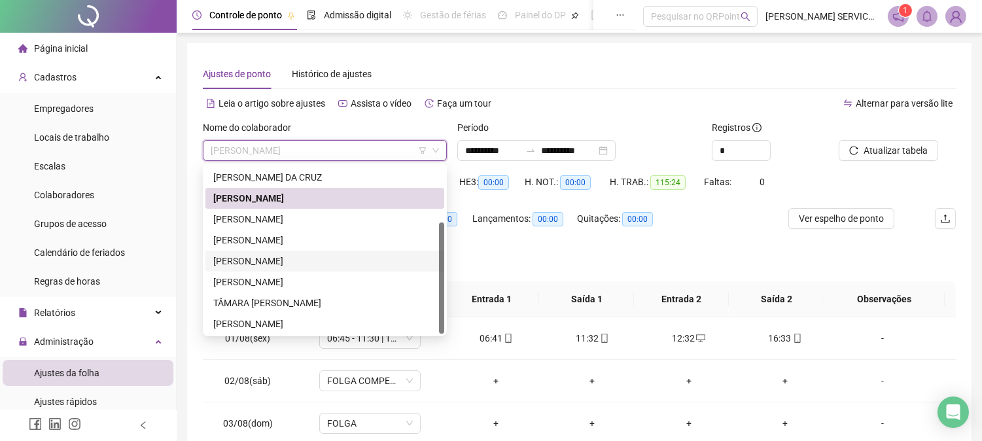
click at [256, 258] on div "MONISE SANTOS DE SOUZA" at bounding box center [324, 261] width 223 height 14
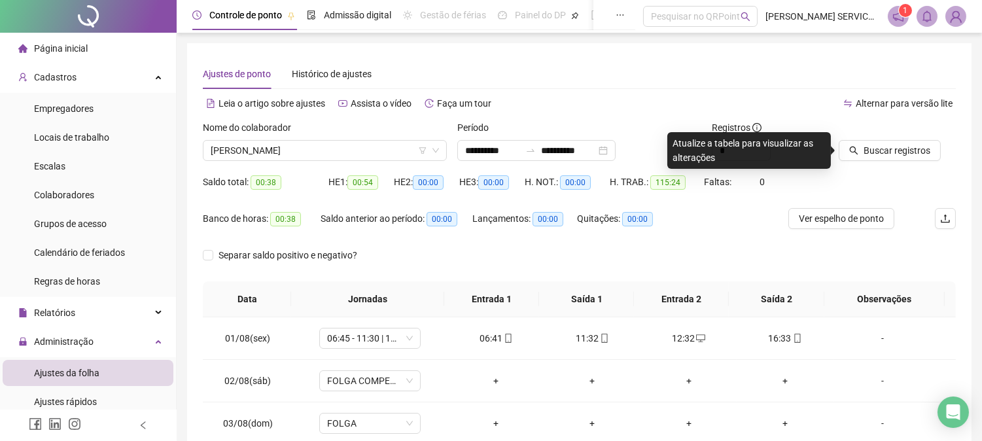
click at [885, 161] on div "Buscar registros" at bounding box center [897, 145] width 128 height 51
click at [902, 152] on span "Buscar registros" at bounding box center [896, 150] width 67 height 14
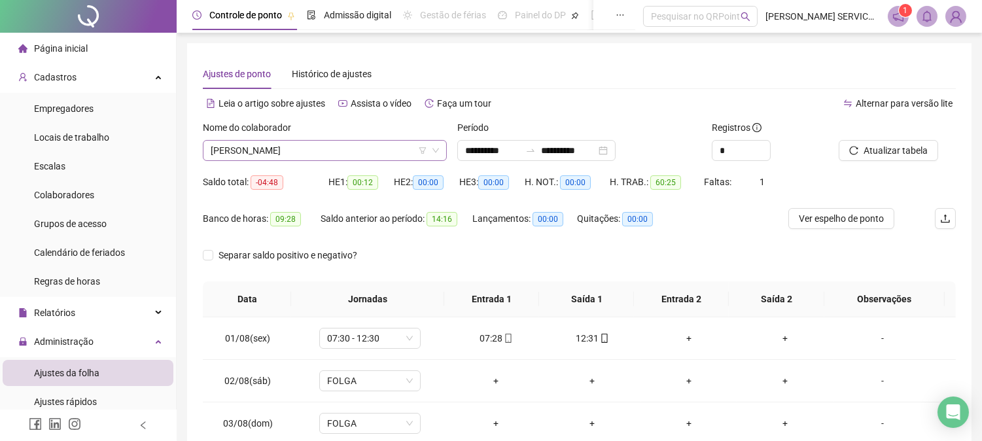
click at [358, 146] on span "MONISE SANTOS DE SOUZA" at bounding box center [325, 151] width 228 height 20
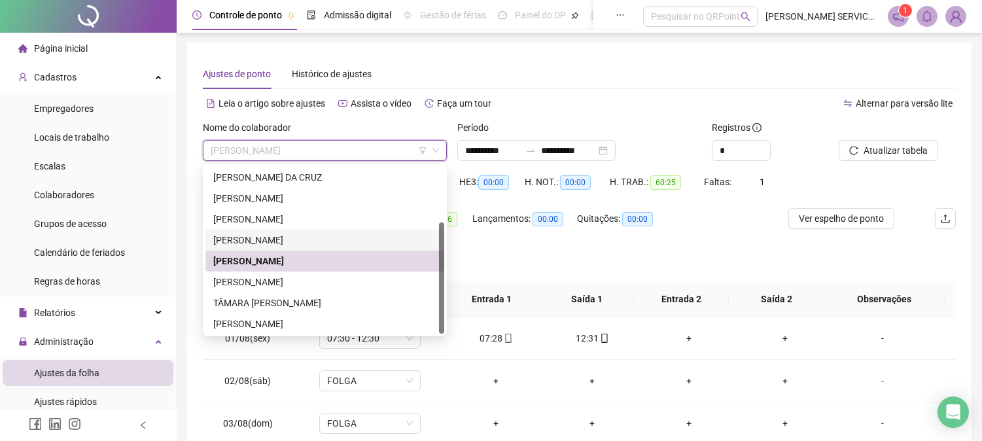
drag, startPoint x: 441, startPoint y: 236, endPoint x: 448, endPoint y: 276, distance: 40.4
click at [448, 276] on body "**********" at bounding box center [491, 220] width 982 height 441
click at [257, 277] on div "RENATA SANTANA RIBEIRO" at bounding box center [324, 282] width 223 height 14
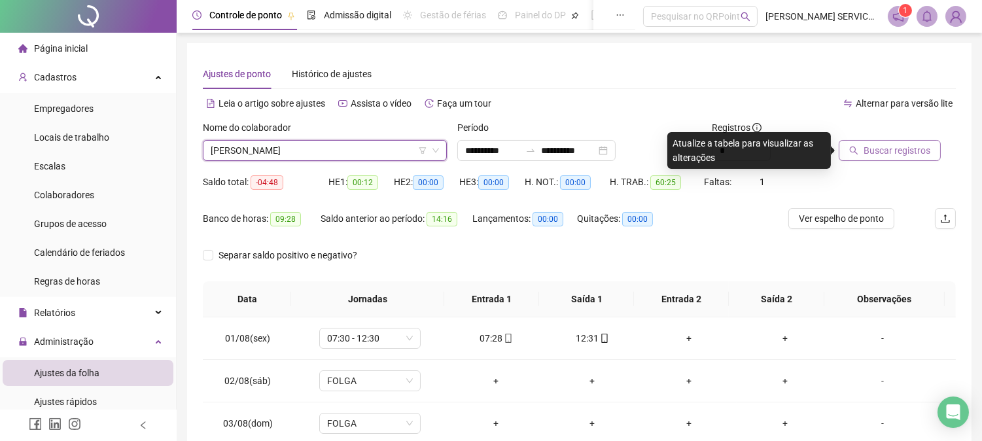
click at [864, 158] on button "Buscar registros" at bounding box center [889, 150] width 102 height 21
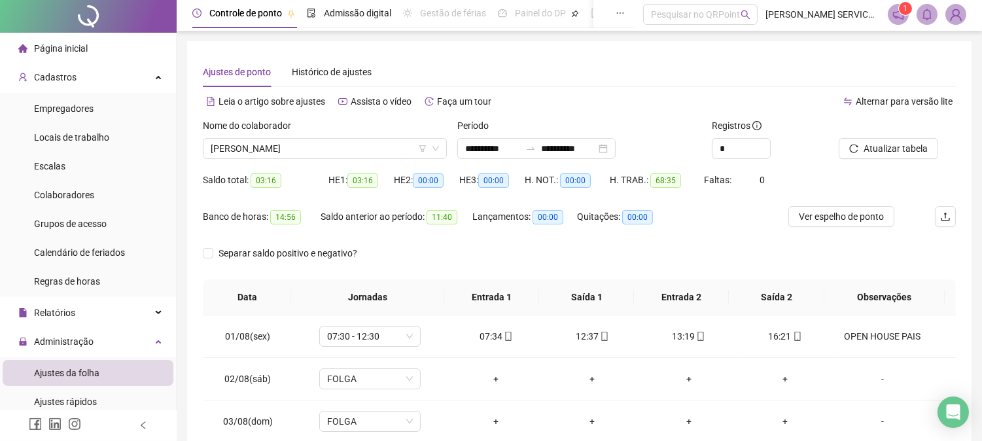
scroll to position [0, 0]
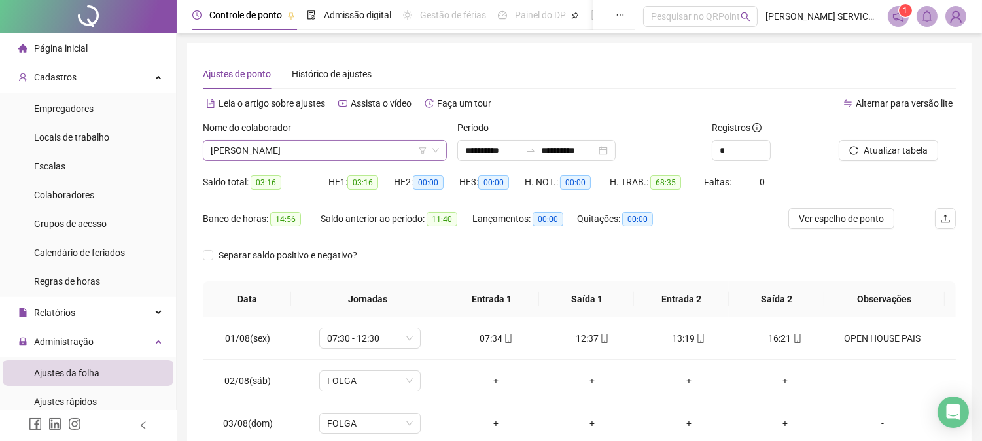
click at [331, 148] on span "RENATA SANTANA RIBEIRO" at bounding box center [325, 151] width 228 height 20
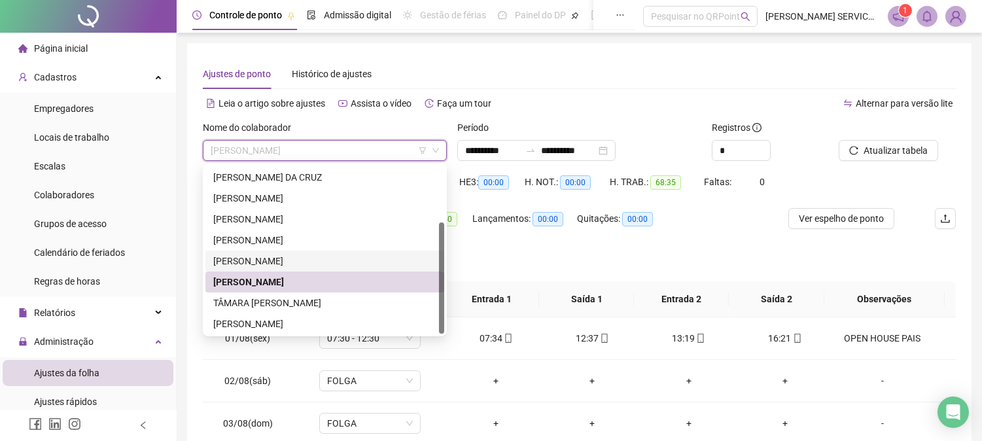
click at [255, 266] on div "MONISE SANTOS DE SOUZA" at bounding box center [324, 261] width 223 height 14
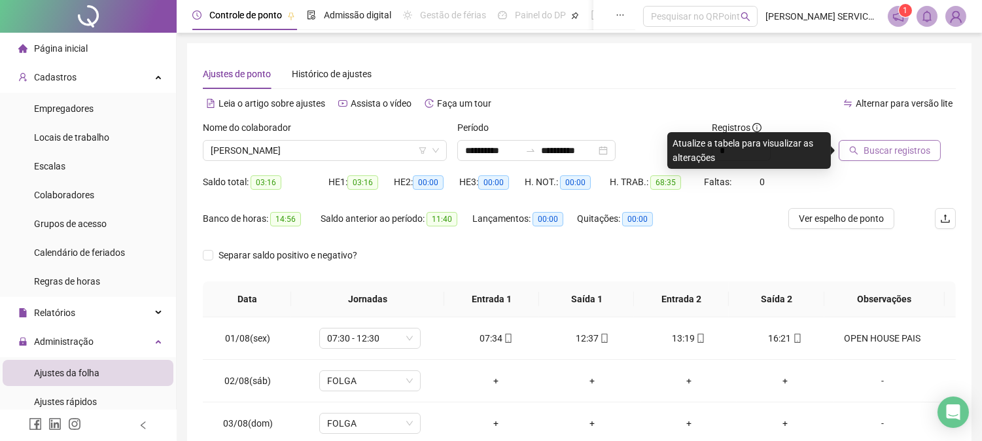
click at [879, 148] on span "Buscar registros" at bounding box center [896, 150] width 67 height 14
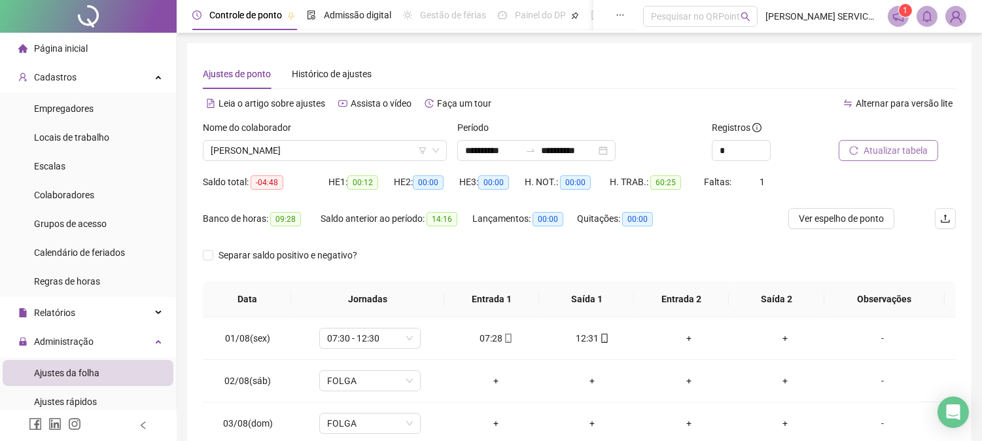
click at [960, 21] on img at bounding box center [956, 17] width 20 height 20
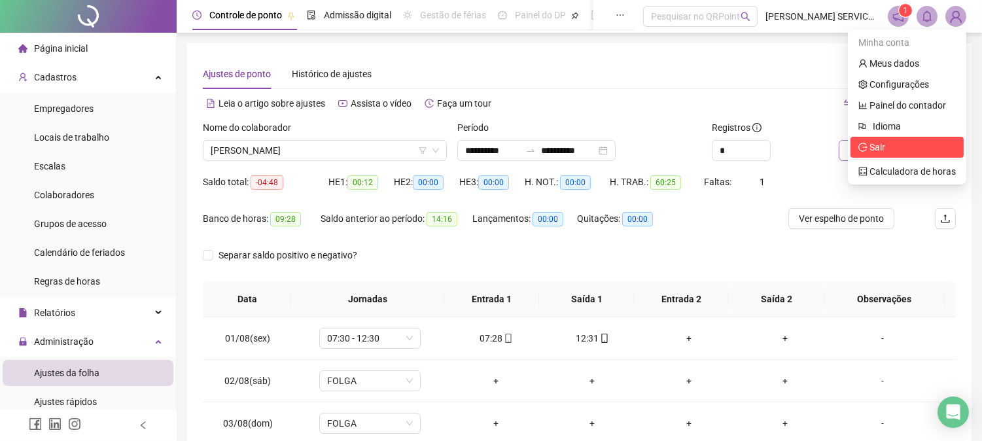
click at [877, 146] on span "Sair" at bounding box center [877, 147] width 16 height 10
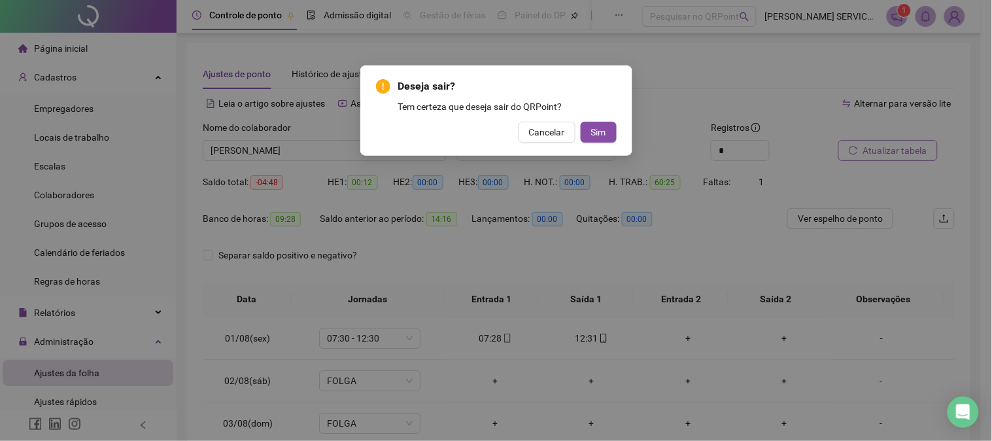
click at [620, 137] on div "Deseja sair? Tem certeza que deseja sair do QRPoint? Cancelar Sim" at bounding box center [496, 110] width 272 height 90
click at [611, 134] on button "Sim" at bounding box center [599, 132] width 36 height 21
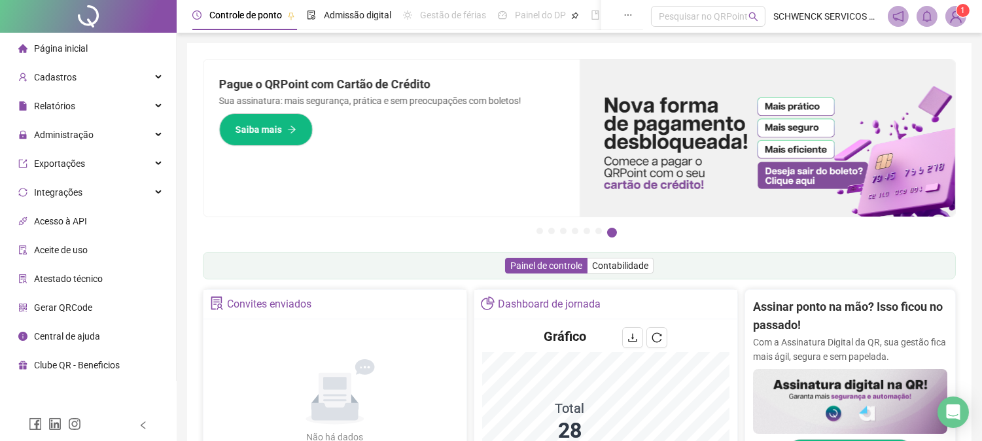
click at [958, 26] on span at bounding box center [955, 16] width 21 height 21
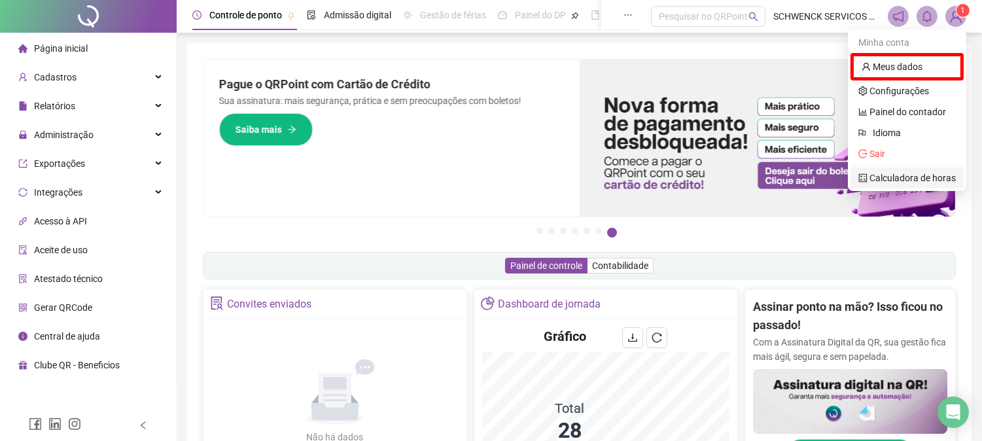
click at [881, 173] on link "Calculadora de horas" at bounding box center [906, 178] width 97 height 10
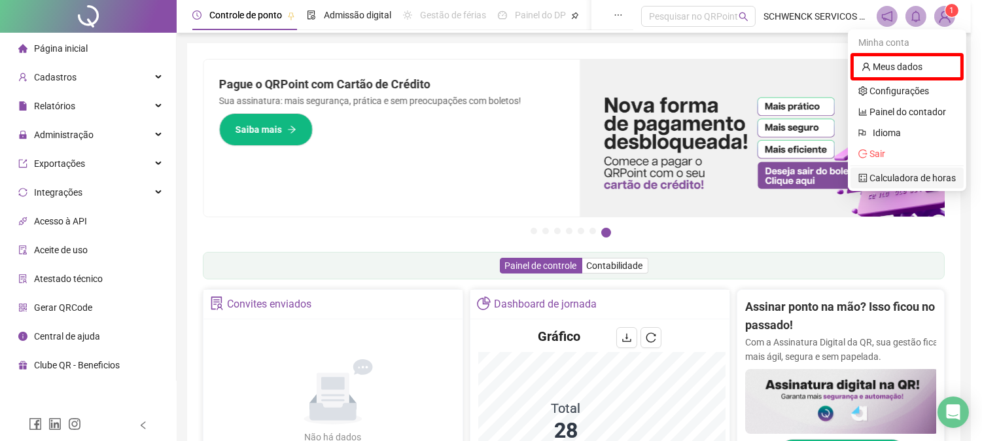
click at [881, 164] on div "Calculadora de horas ***** * * * * Fechar" at bounding box center [491, 220] width 982 height 441
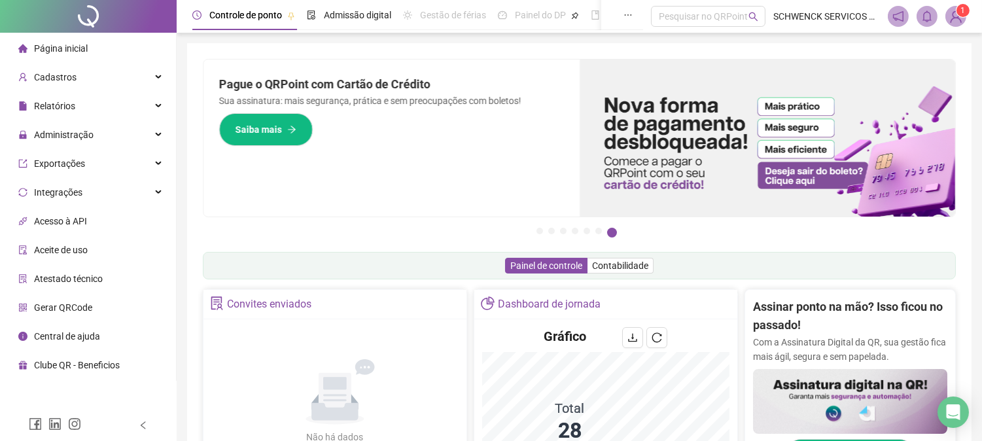
click at [947, 13] on img at bounding box center [956, 17] width 20 height 20
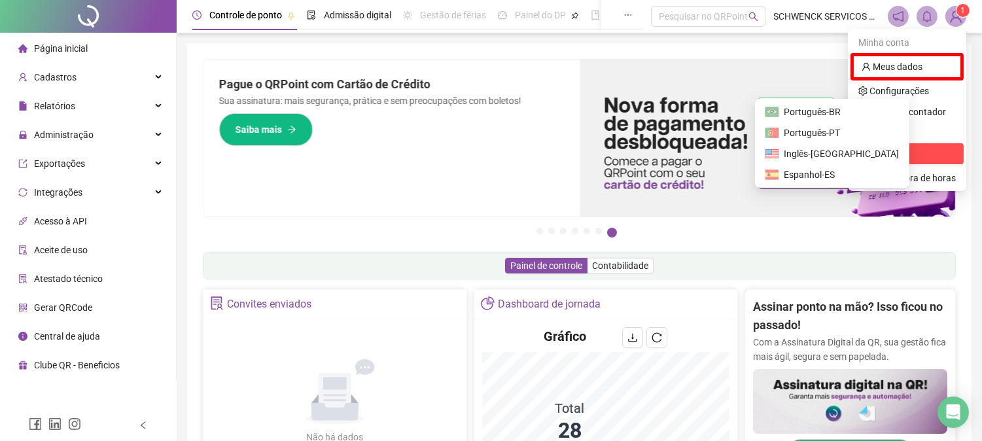
click at [878, 155] on span "Sair" at bounding box center [877, 153] width 16 height 10
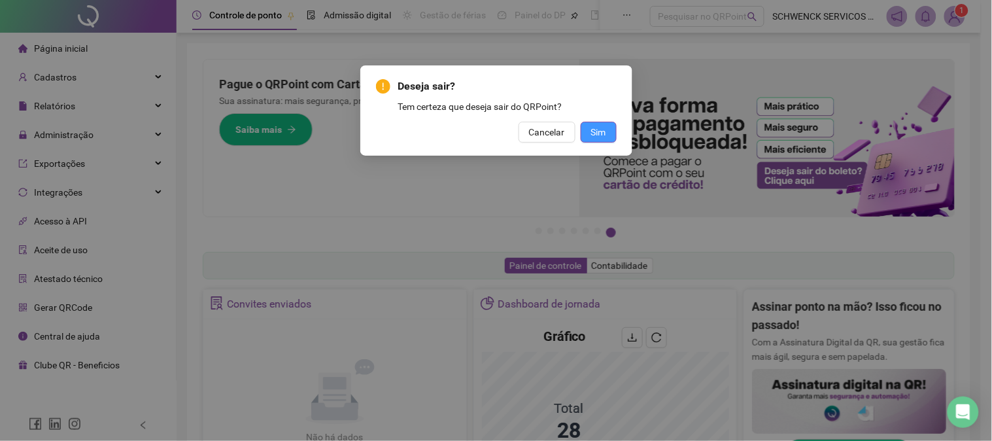
click at [610, 140] on button "Sim" at bounding box center [599, 132] width 36 height 21
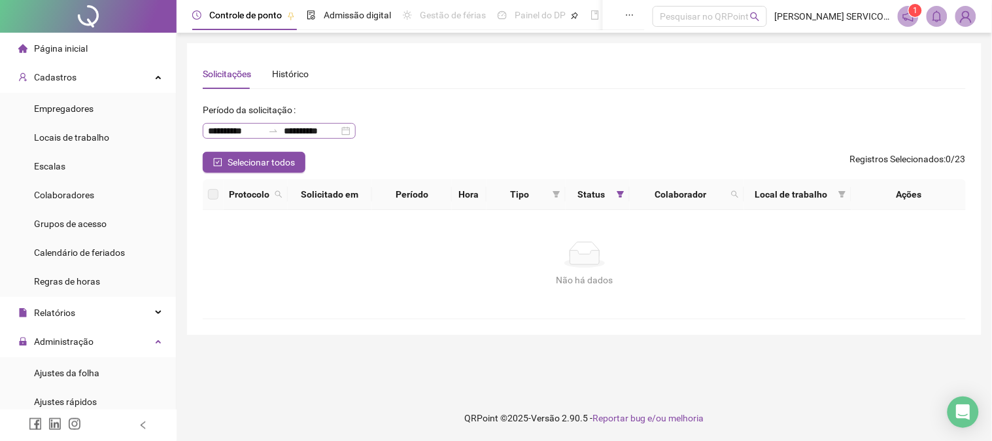
scroll to position [145, 0]
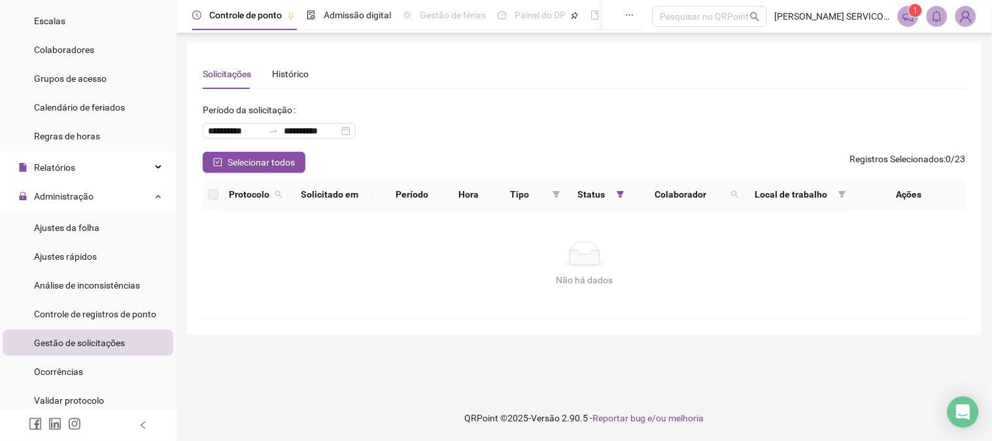
click at [965, 20] on img at bounding box center [966, 17] width 20 height 20
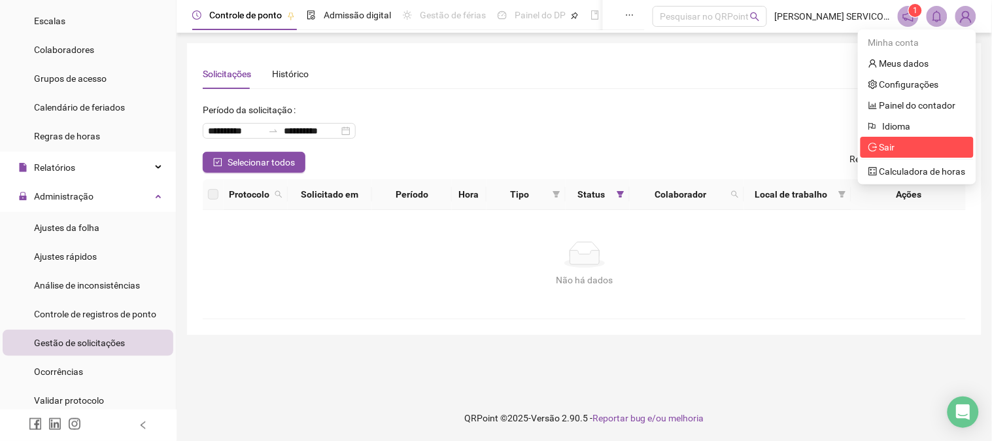
click at [895, 137] on li "Sair" at bounding box center [917, 147] width 113 height 21
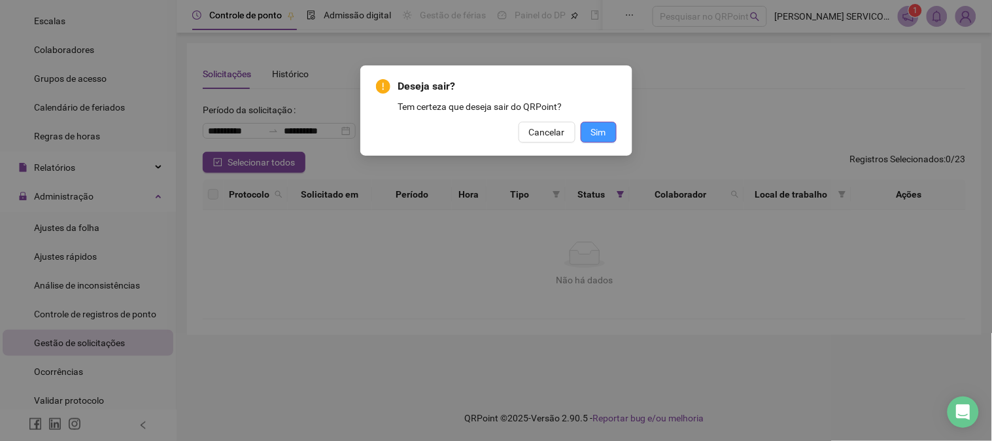
click at [591, 135] on span "Sim" at bounding box center [598, 132] width 15 height 14
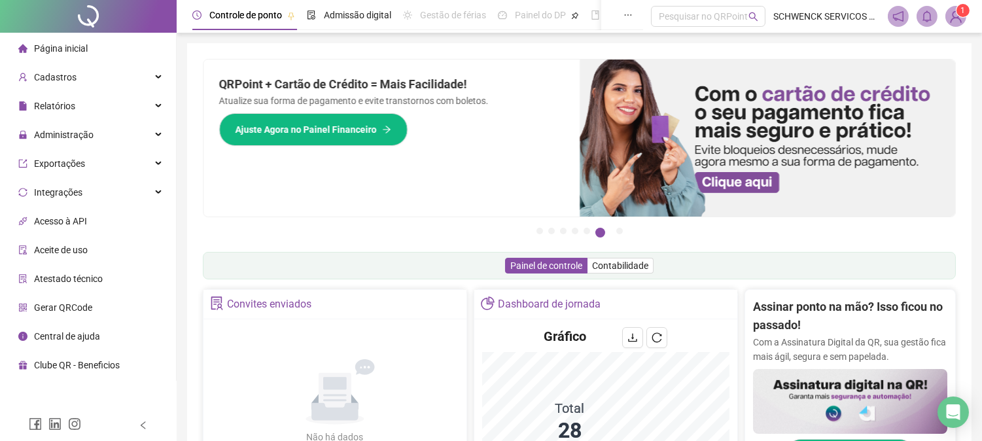
click at [394, 269] on div "Painel de controle Contabilidade" at bounding box center [579, 265] width 753 height 27
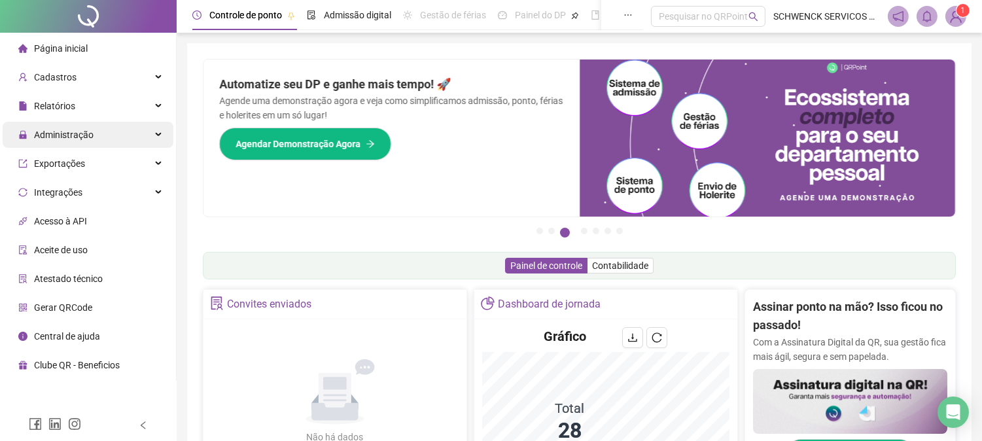
click at [90, 138] on span "Administração" at bounding box center [64, 134] width 60 height 10
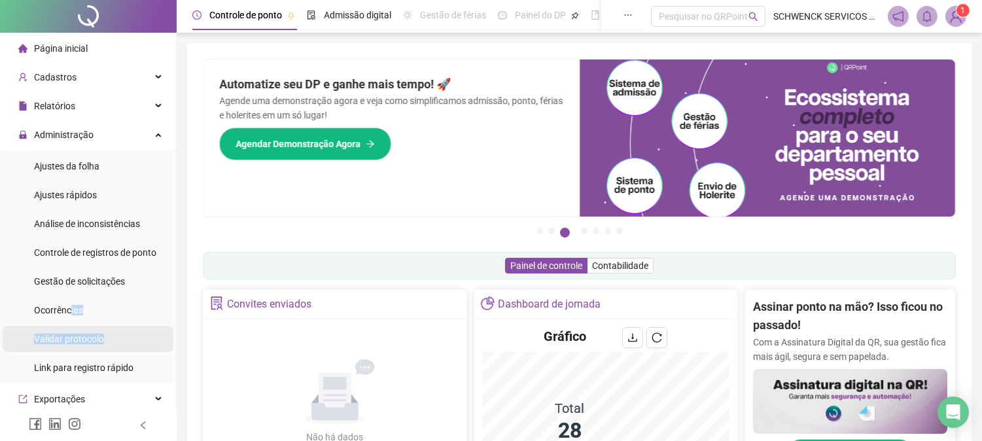
drag, startPoint x: 71, startPoint y: 306, endPoint x: 94, endPoint y: 351, distance: 50.0
click at [93, 351] on ul "Ajustes da folha Ajustes rápidos Análise de inconsistências Controle de registr…" at bounding box center [88, 266] width 176 height 233
drag, startPoint x: 96, startPoint y: 282, endPoint x: 405, endPoint y: 0, distance: 418.5
click at [93, 282] on span "Gestão de solicitações" at bounding box center [79, 281] width 91 height 10
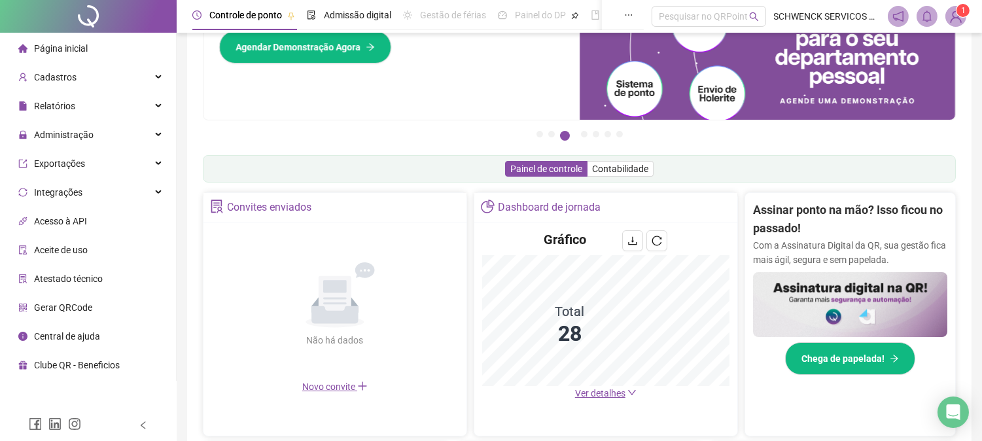
scroll to position [218, 0]
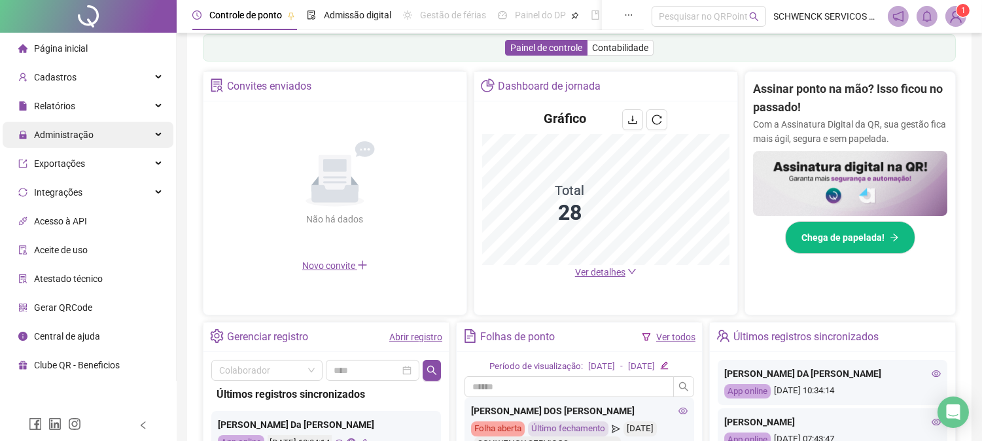
click at [97, 147] on div "Administração" at bounding box center [88, 135] width 171 height 26
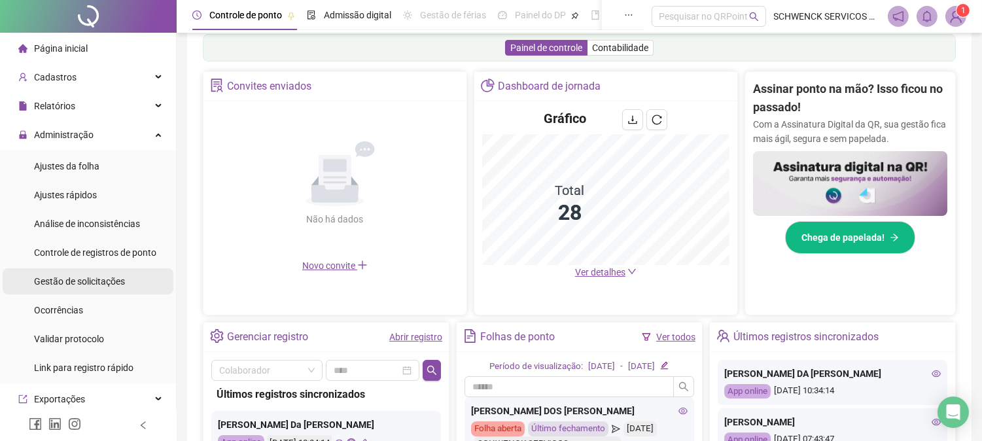
click at [101, 283] on span "Gestão de solicitações" at bounding box center [79, 281] width 91 height 10
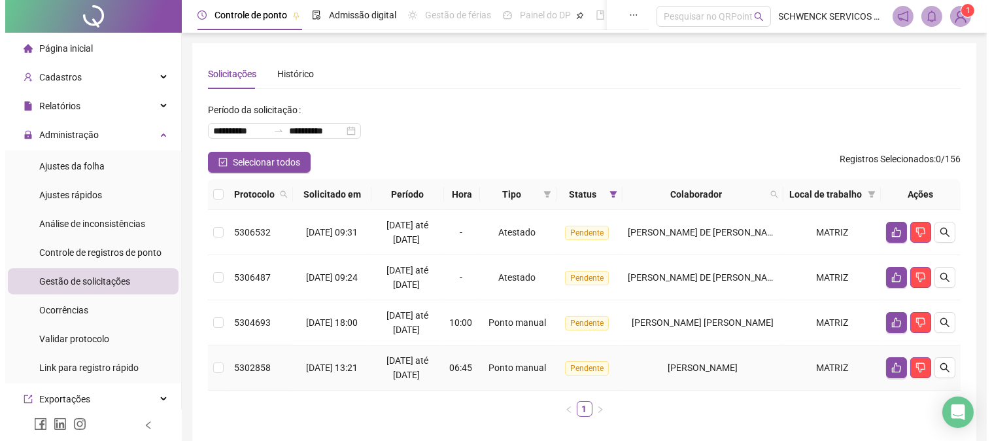
scroll to position [58, 0]
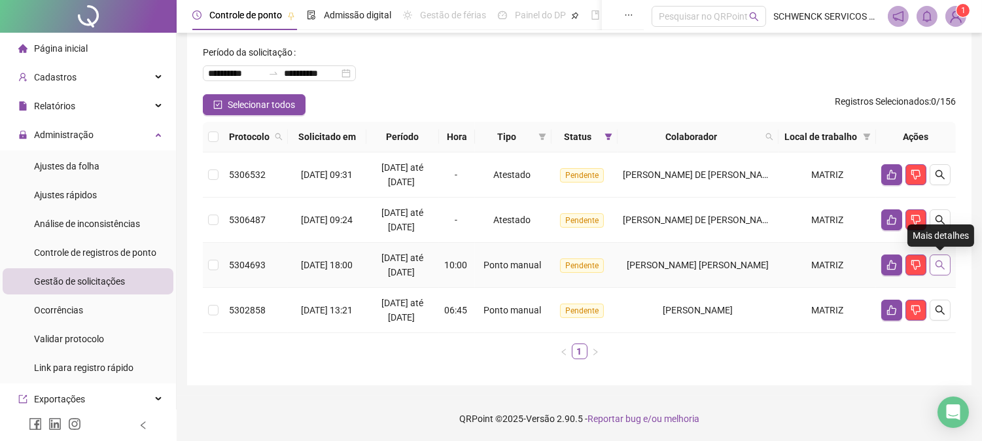
click at [940, 266] on icon "search" at bounding box center [940, 265] width 10 height 10
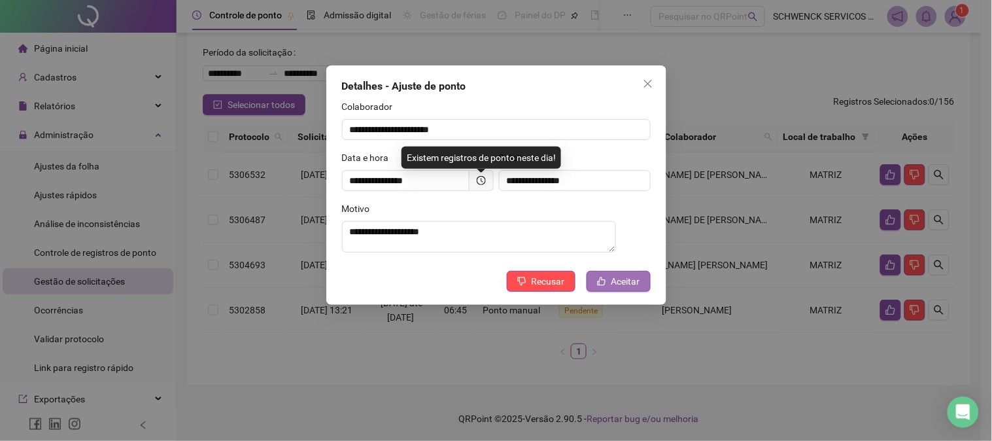
click at [643, 282] on button "Aceitar" at bounding box center [619, 281] width 64 height 21
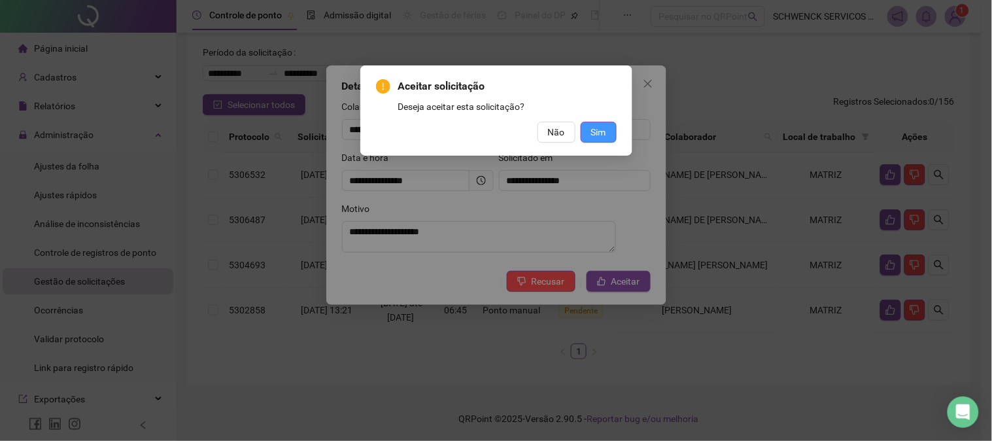
click at [615, 133] on button "Sim" at bounding box center [599, 132] width 36 height 21
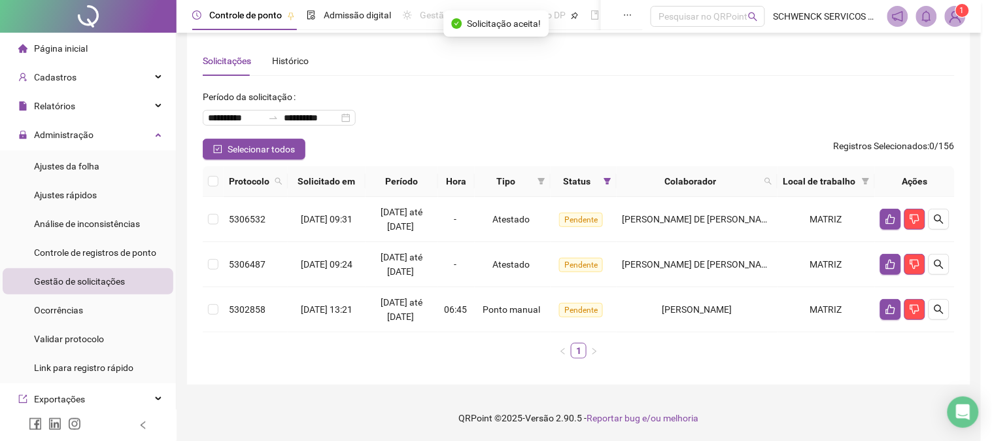
scroll to position [13, 0]
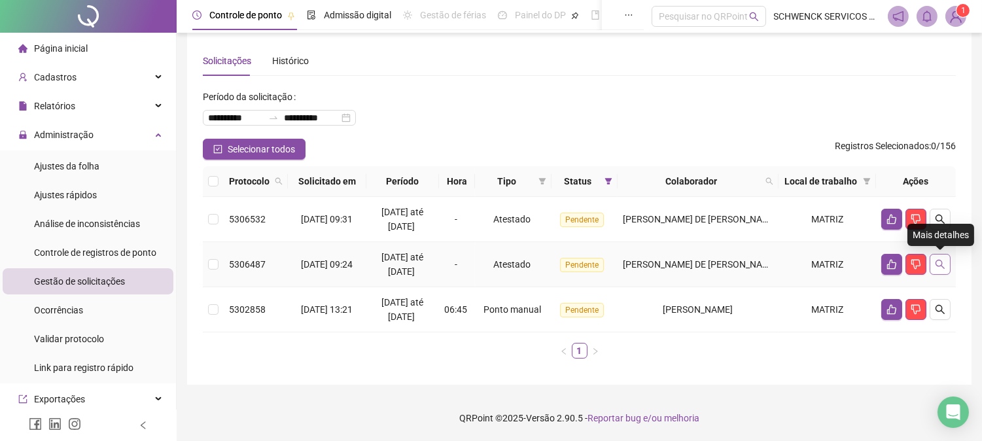
click at [938, 264] on icon "search" at bounding box center [940, 264] width 10 height 10
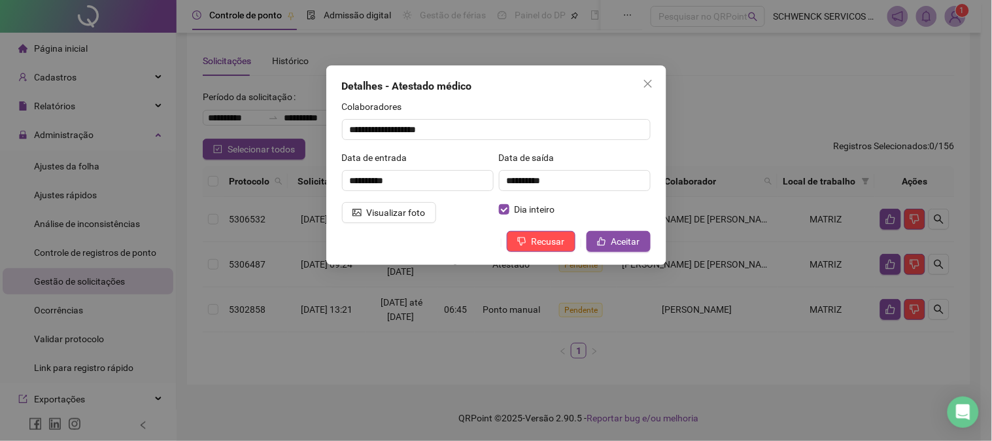
click at [398, 199] on div "**********" at bounding box center [417, 175] width 157 height 51
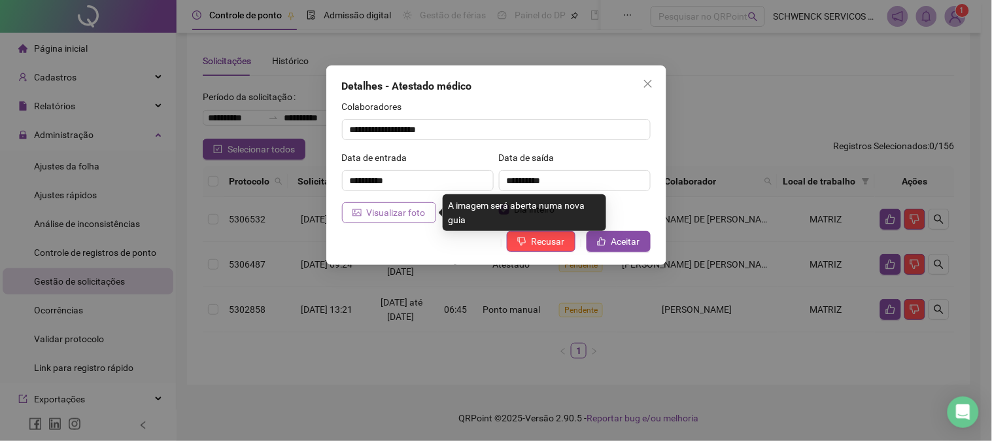
click at [401, 205] on span "Visualizar foto" at bounding box center [396, 212] width 59 height 14
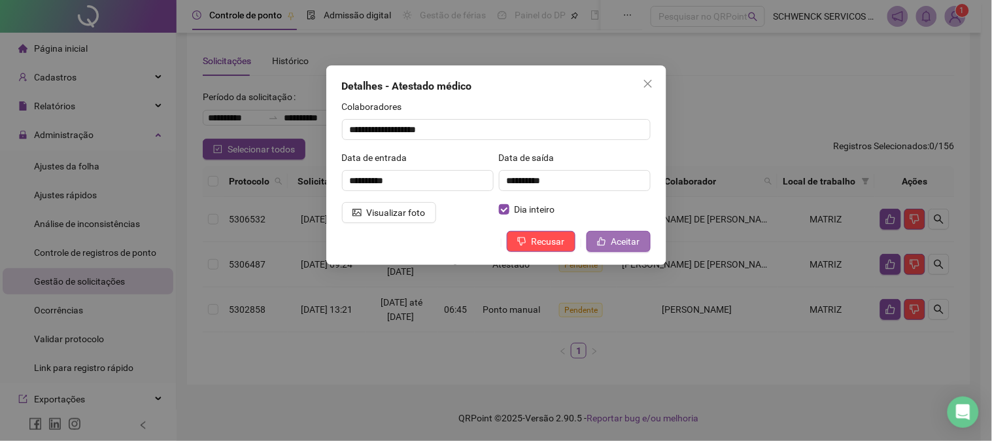
click at [592, 245] on button "Aceitar" at bounding box center [619, 241] width 64 height 21
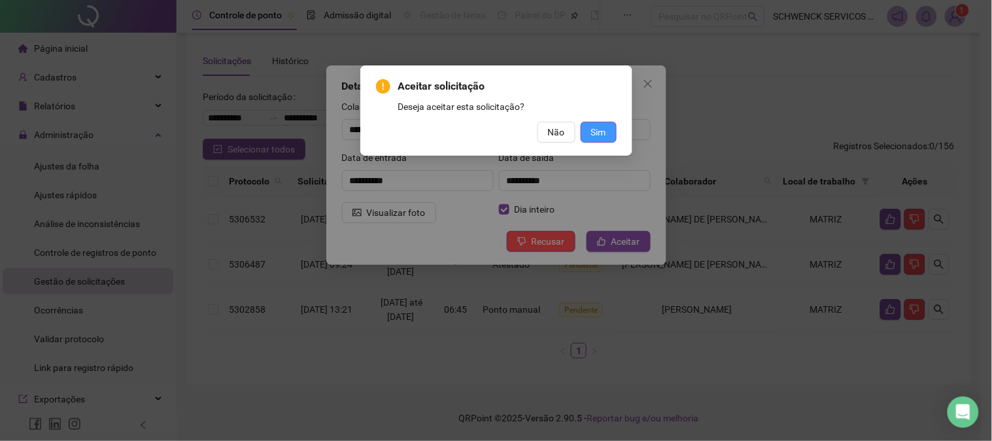
drag, startPoint x: 602, startPoint y: 140, endPoint x: 582, endPoint y: 161, distance: 29.1
click at [602, 141] on button "Sim" at bounding box center [599, 132] width 36 height 21
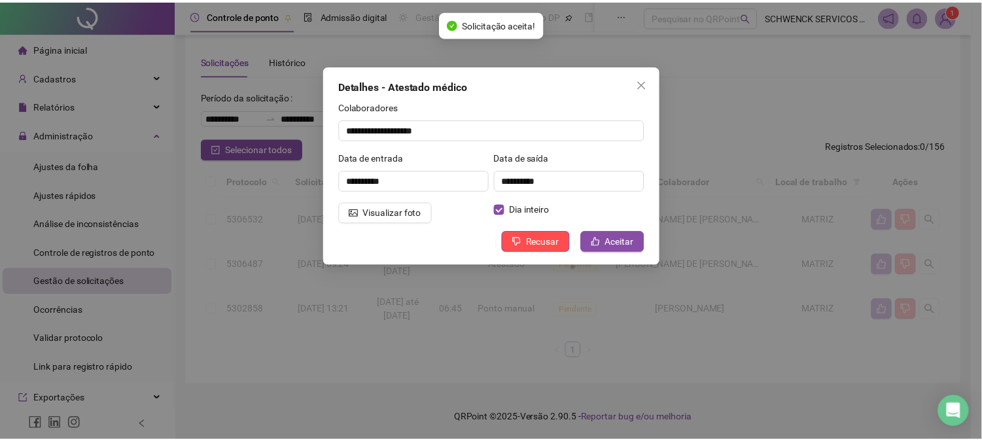
scroll to position [0, 0]
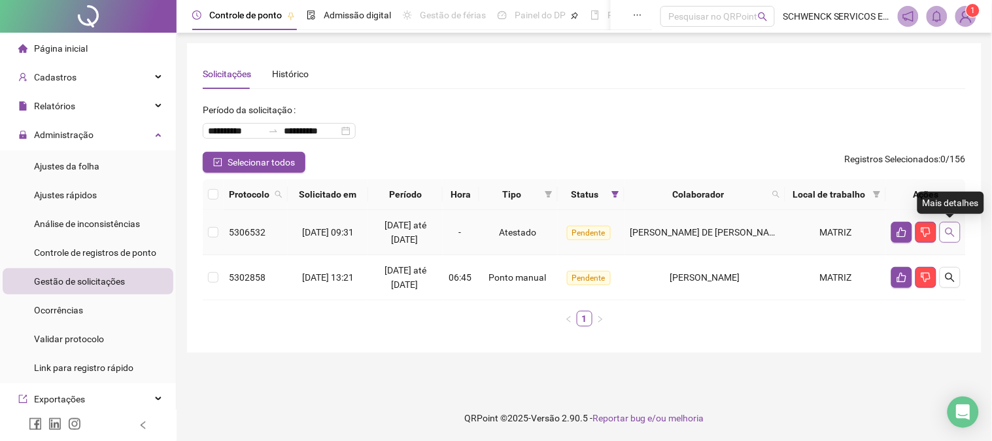
click at [949, 228] on icon "search" at bounding box center [950, 232] width 9 height 9
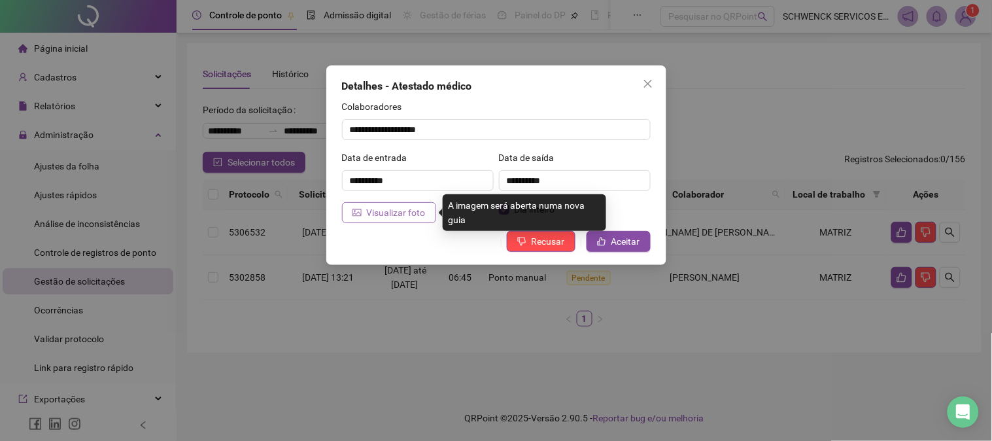
click at [353, 212] on icon "picture" at bounding box center [356, 212] width 9 height 7
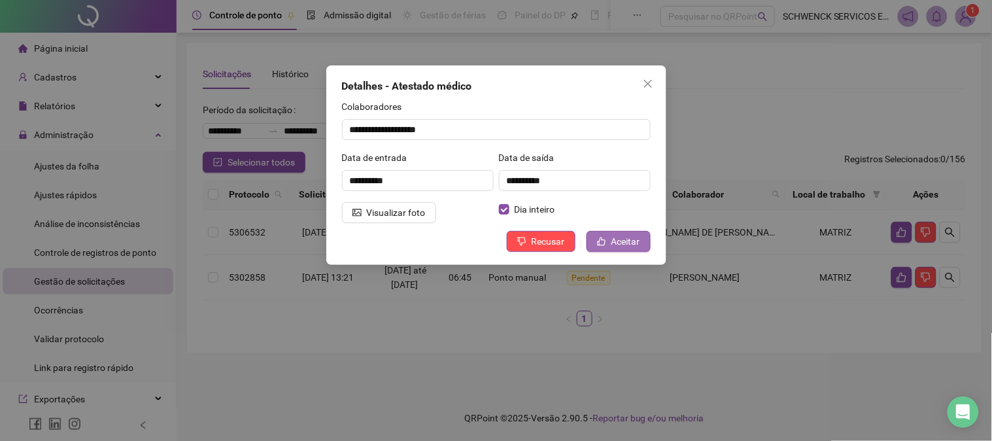
click at [622, 245] on span "Aceitar" at bounding box center [625, 241] width 29 height 14
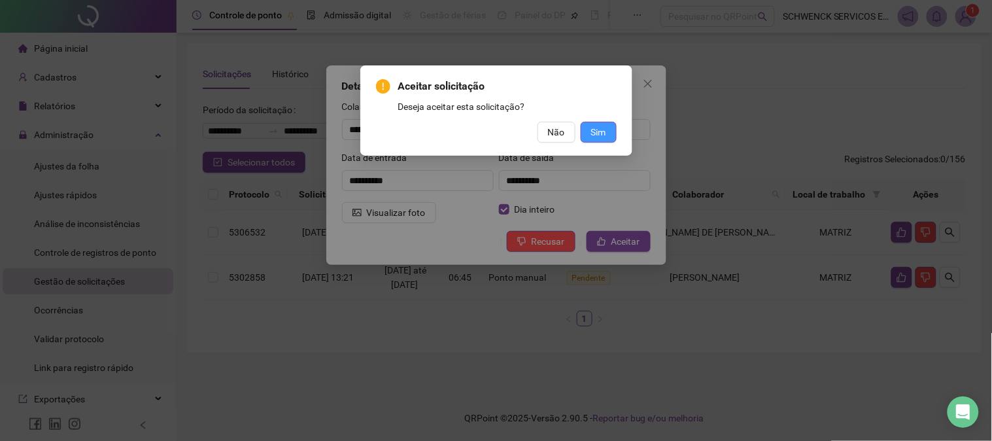
click at [594, 138] on span "Sim" at bounding box center [598, 132] width 15 height 14
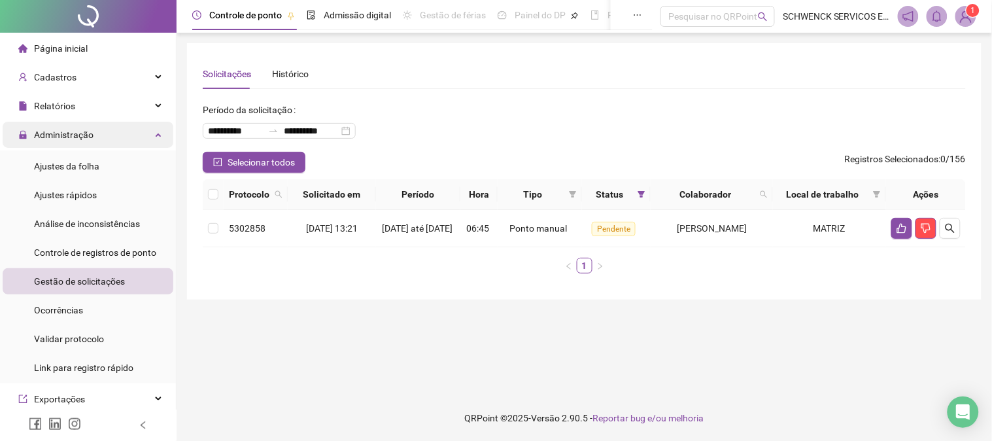
click at [50, 132] on span "Administração" at bounding box center [64, 134] width 60 height 10
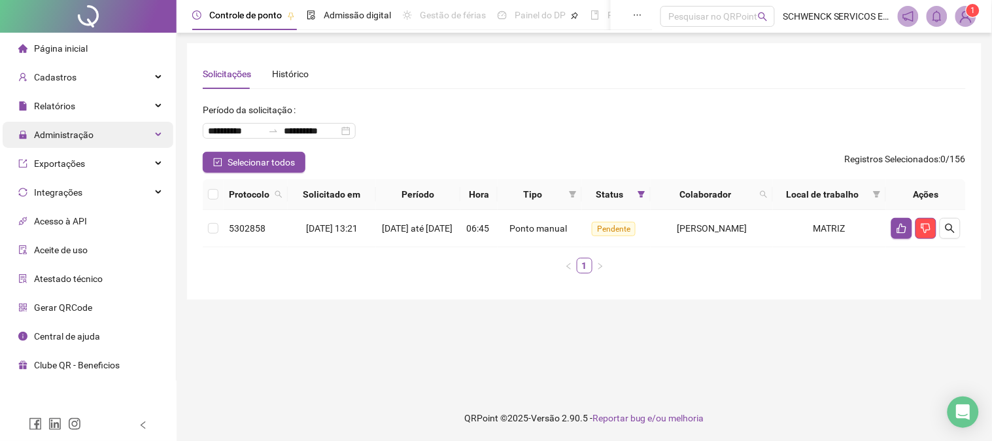
click at [49, 139] on span "Administração" at bounding box center [55, 135] width 75 height 26
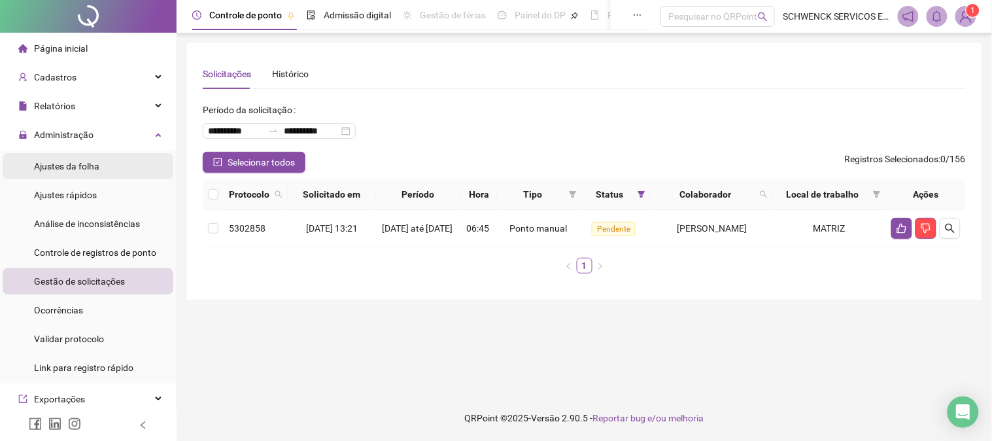
click at [73, 172] on div "Ajustes da folha" at bounding box center [66, 166] width 65 height 26
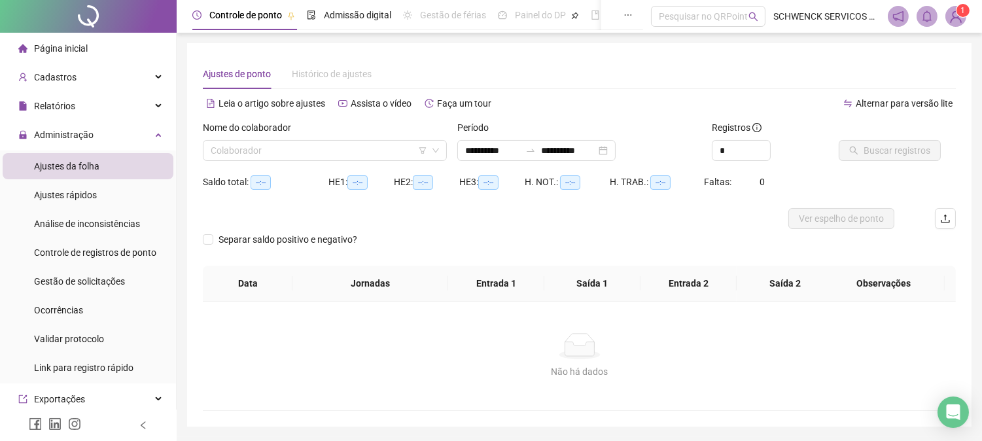
type input "**********"
click at [348, 150] on input "search" at bounding box center [319, 151] width 216 height 20
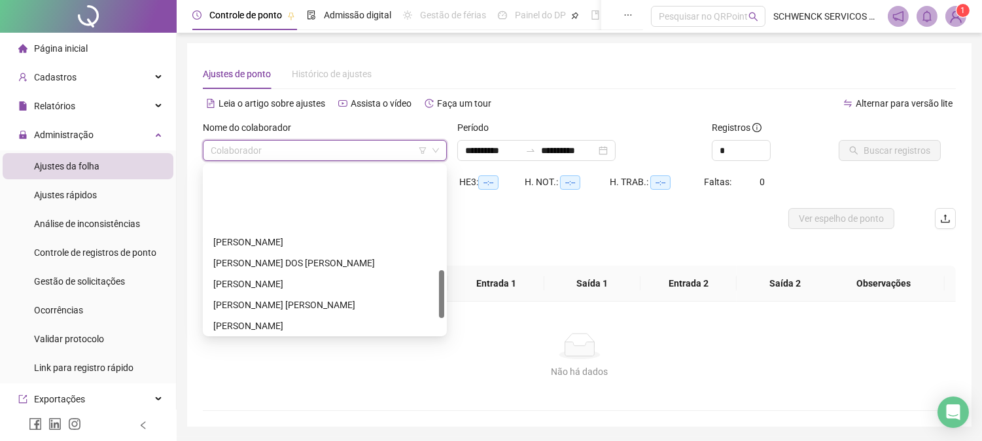
scroll to position [419, 0]
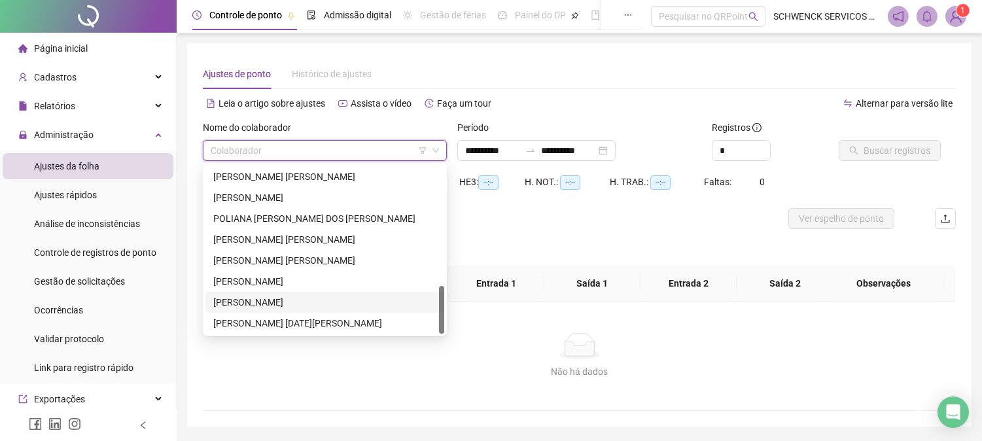
click at [338, 298] on div "[PERSON_NAME]" at bounding box center [324, 302] width 223 height 14
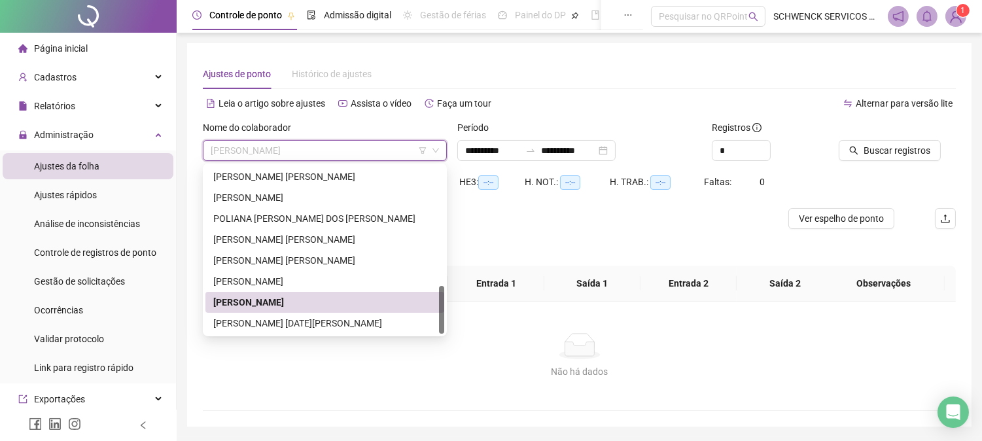
click at [362, 146] on span "[PERSON_NAME]" at bounding box center [325, 151] width 228 height 20
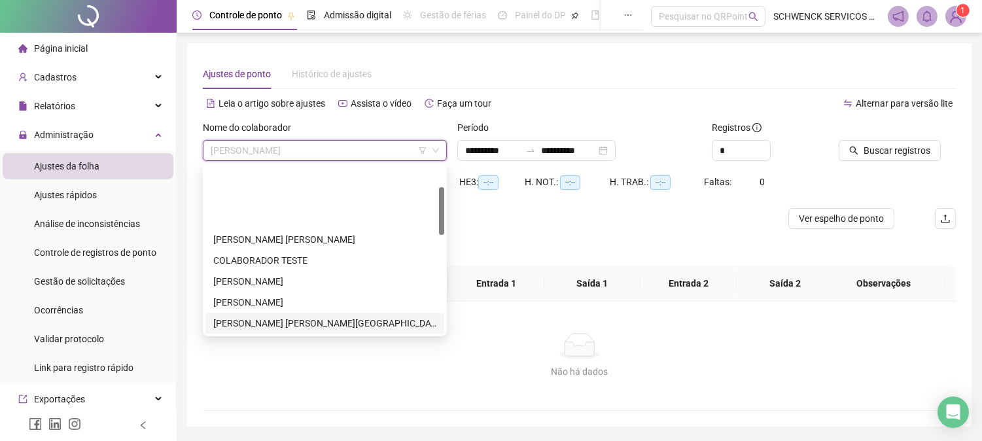
scroll to position [73, 0]
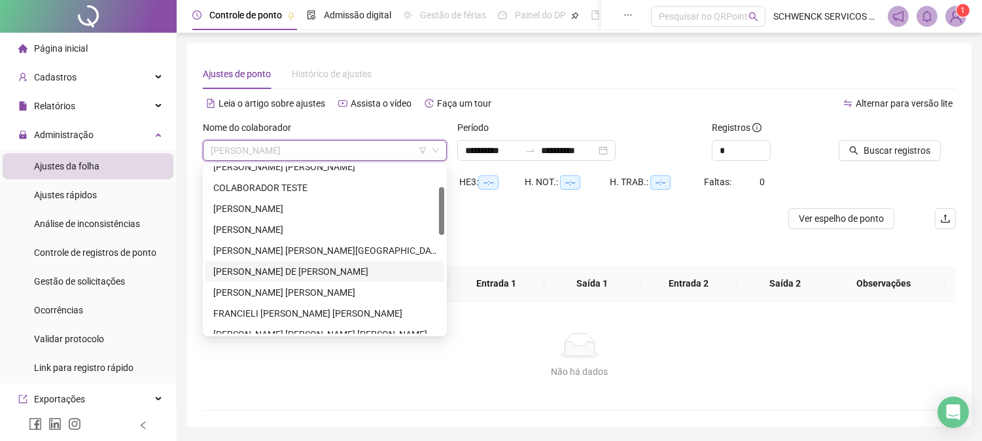
click at [216, 264] on div "[PERSON_NAME] DE [PERSON_NAME]" at bounding box center [324, 271] width 223 height 14
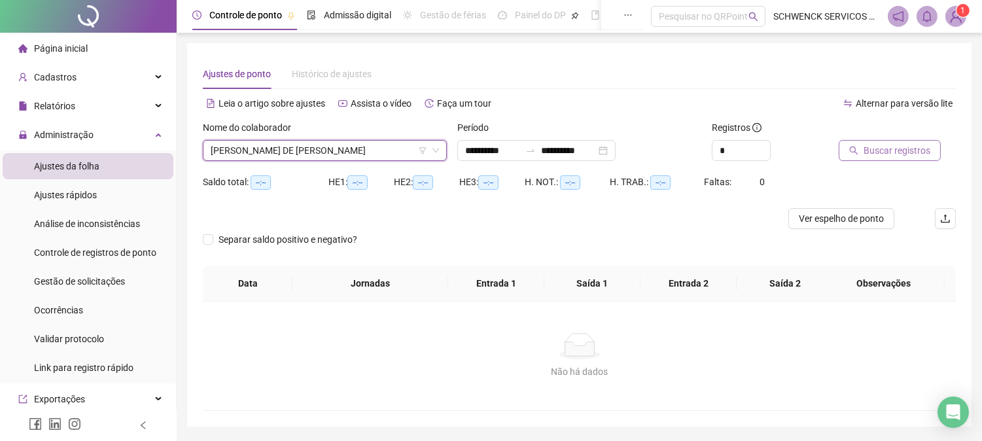
click at [874, 142] on button "Buscar registros" at bounding box center [889, 150] width 102 height 21
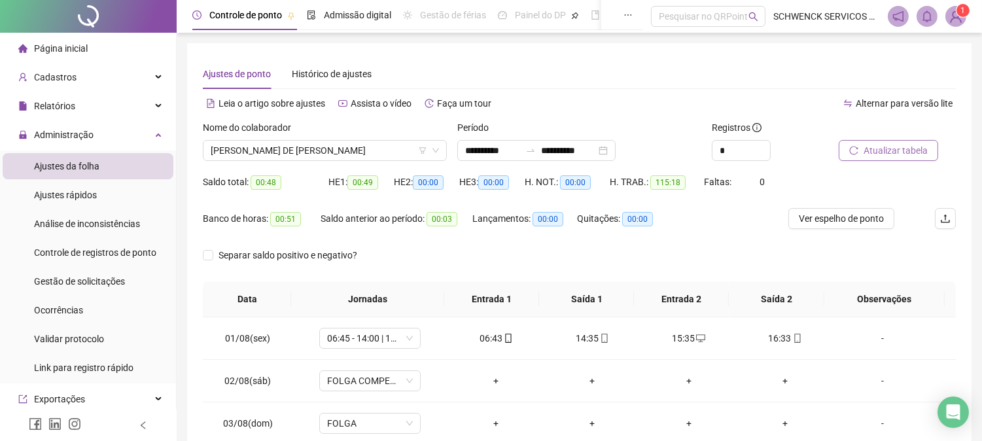
click at [881, 148] on span "Atualizar tabela" at bounding box center [895, 150] width 64 height 14
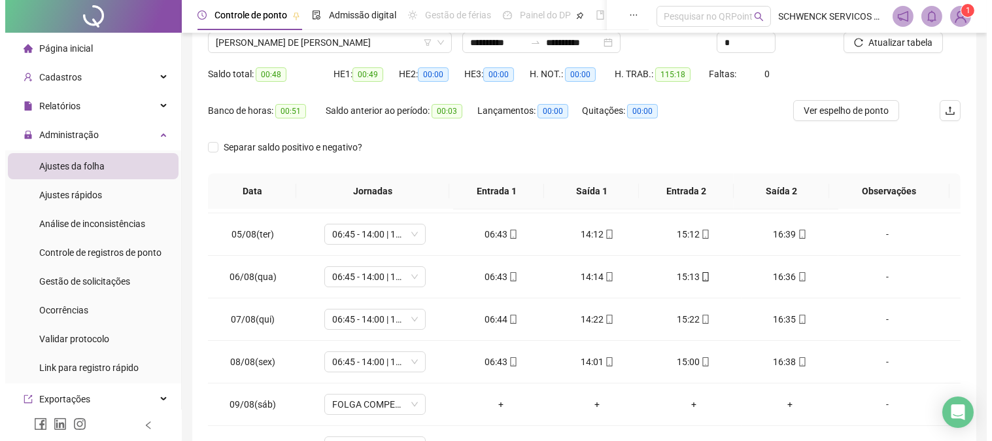
scroll to position [0, 0]
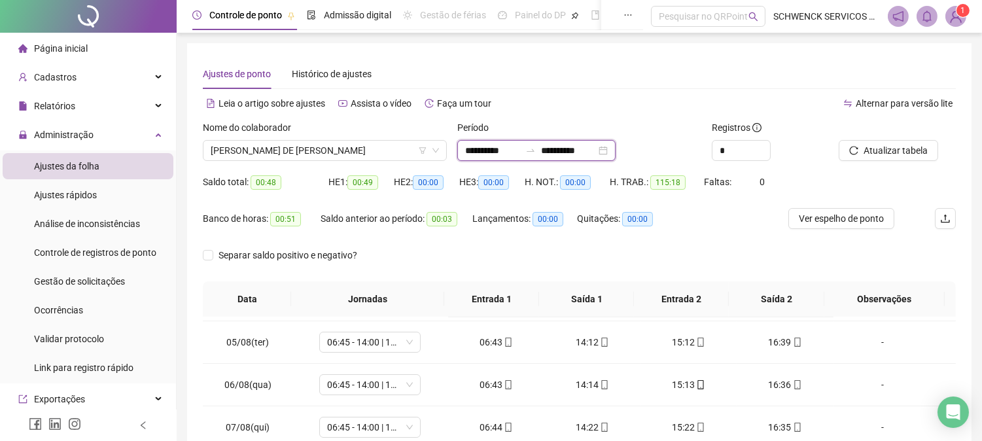
click at [487, 152] on input "**********" at bounding box center [492, 150] width 55 height 14
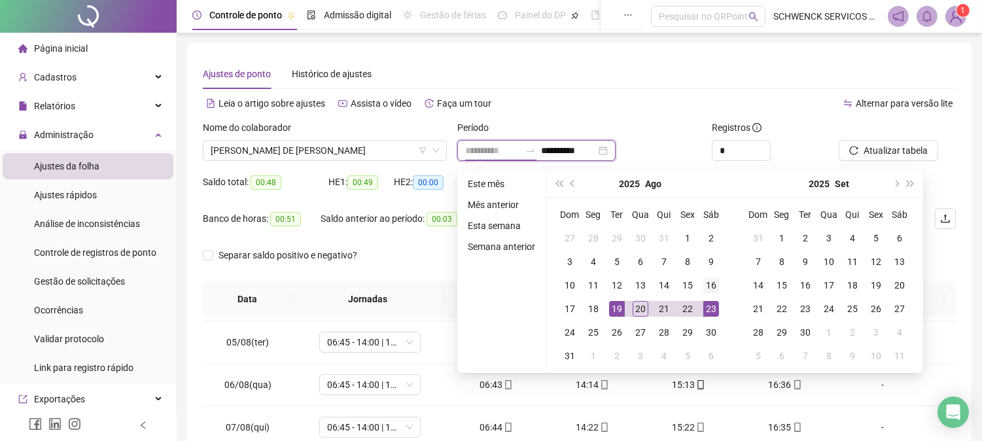
type input "**********"
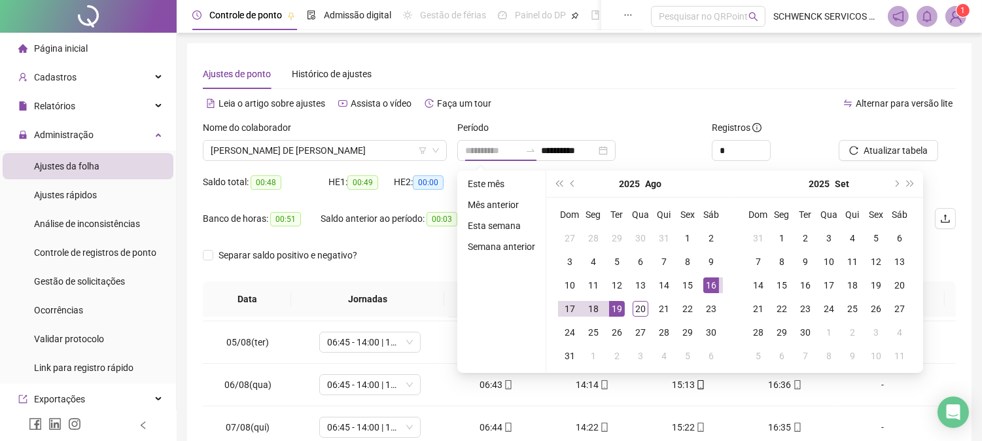
click at [715, 290] on div "16" at bounding box center [711, 285] width 16 height 16
type input "**********"
click at [611, 313] on div "19" at bounding box center [617, 309] width 16 height 16
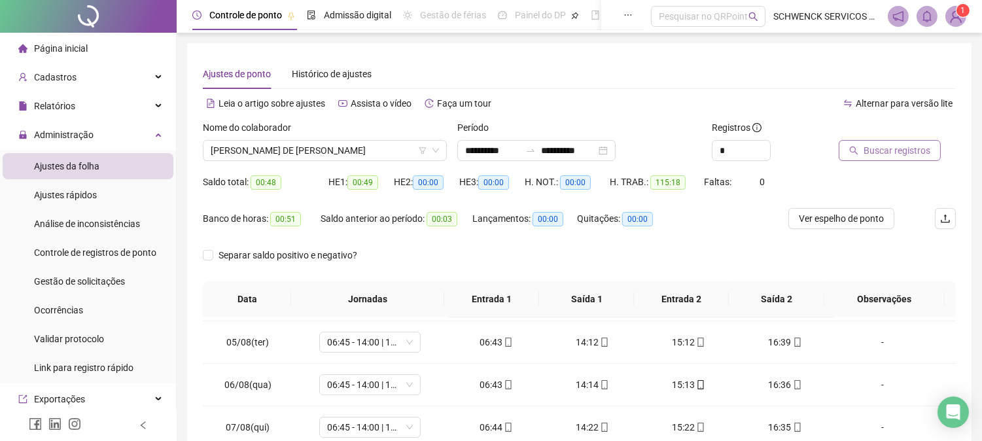
click at [912, 154] on span "Buscar registros" at bounding box center [896, 150] width 67 height 14
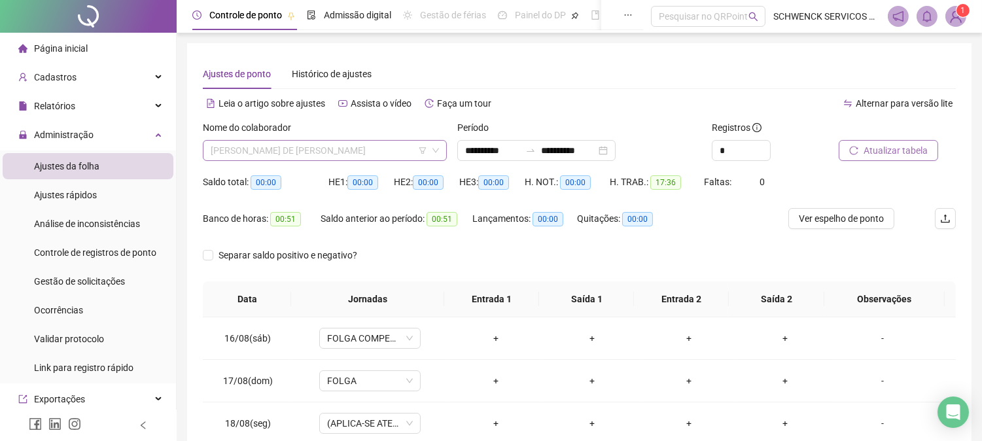
click at [368, 146] on span "[PERSON_NAME] DE [PERSON_NAME]" at bounding box center [325, 151] width 228 height 20
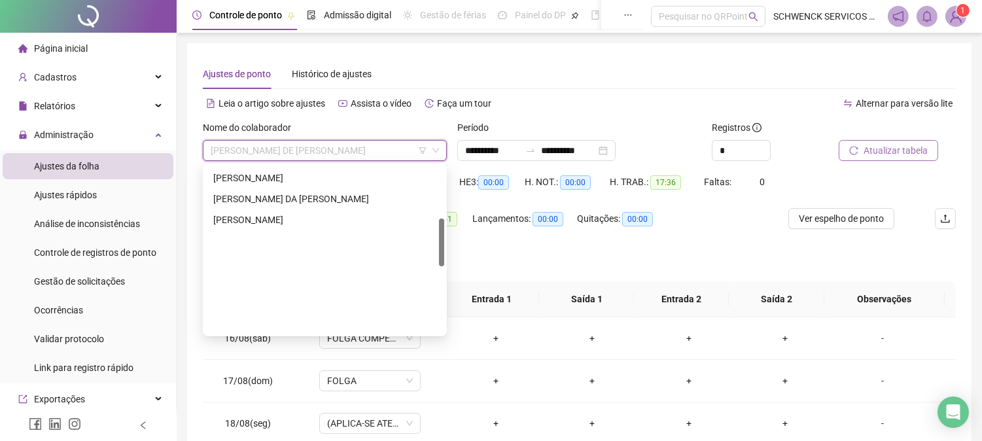
scroll to position [419, 0]
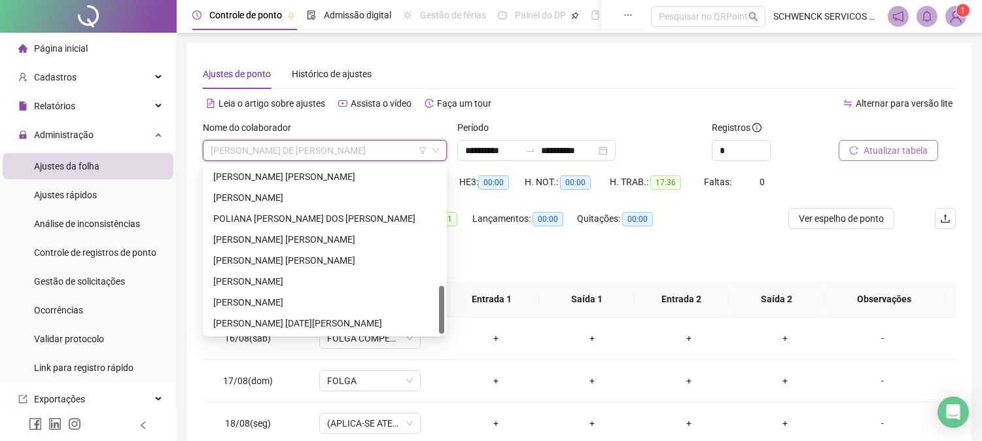
drag, startPoint x: 439, startPoint y: 195, endPoint x: 434, endPoint y: 302, distance: 107.4
click at [434, 302] on div "[PERSON_NAME] GAMA [PERSON_NAME] [PERSON_NAME] MASAI [PERSON_NAME] [PERSON_NAME…" at bounding box center [324, 249] width 239 height 167
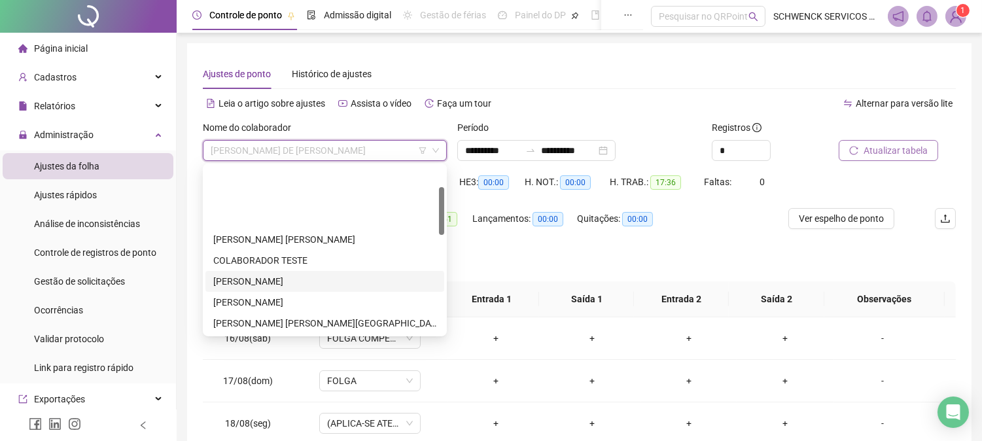
scroll to position [73, 0]
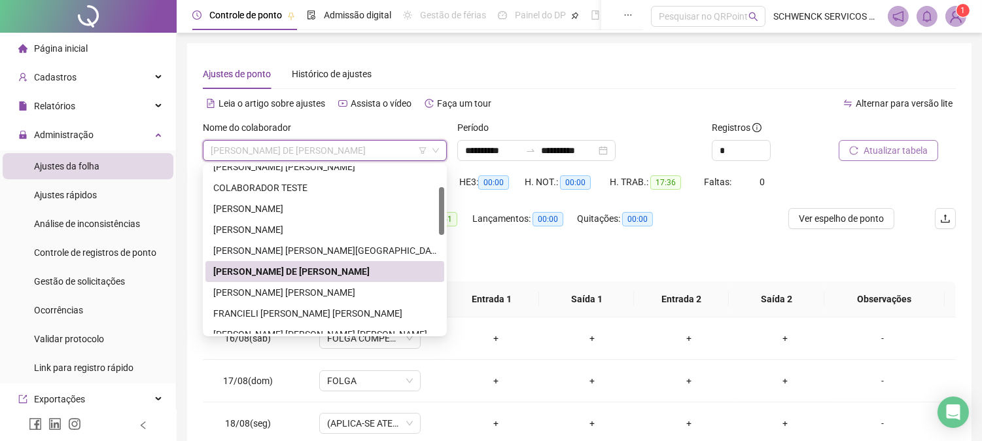
click at [297, 266] on div "[PERSON_NAME] DE [PERSON_NAME]" at bounding box center [324, 271] width 223 height 14
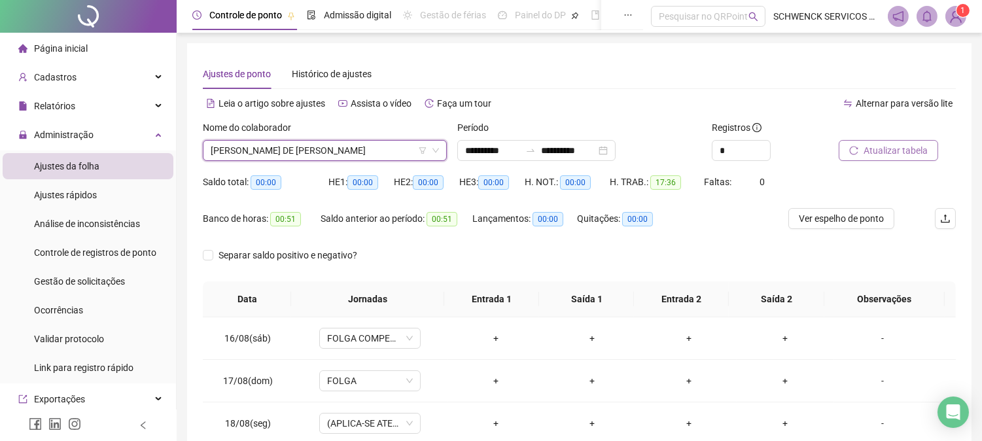
drag, startPoint x: 893, startPoint y: 129, endPoint x: 898, endPoint y: 140, distance: 11.4
click at [896, 129] on div at bounding box center [880, 130] width 84 height 20
click at [898, 140] on button "Atualizar tabela" at bounding box center [887, 150] width 99 height 21
